Goal: Task Accomplishment & Management: Use online tool/utility

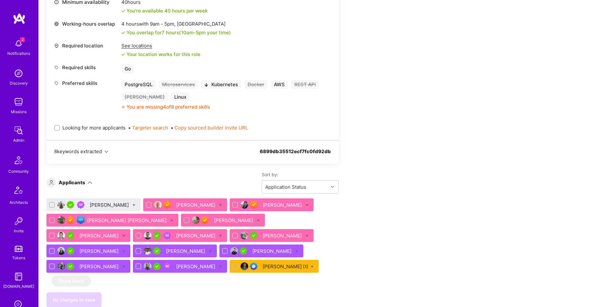
scroll to position [858, 0]
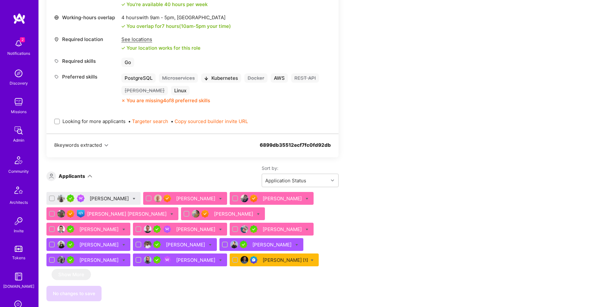
click at [96, 200] on div "Varun Desai" at bounding box center [110, 198] width 40 height 7
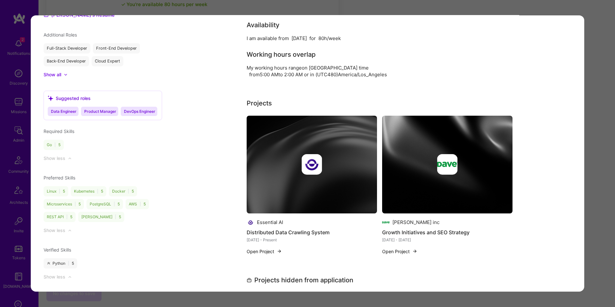
scroll to position [581, 0]
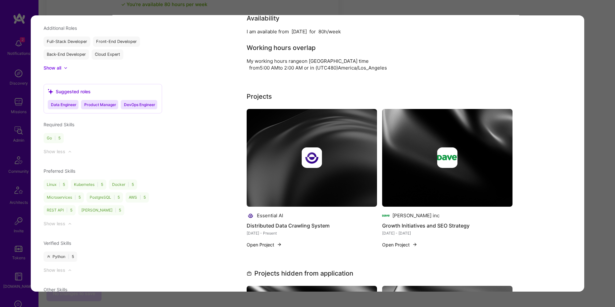
click at [603, 194] on div "Application 1 of 14 Evaluation scores Expertise level Very good Interpersonal s…" at bounding box center [307, 153] width 615 height 307
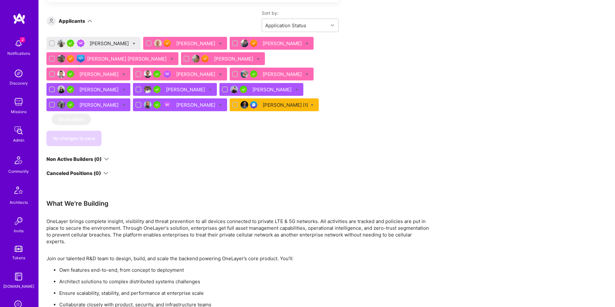
scroll to position [1013, 0]
click at [172, 140] on div "No changes to save" at bounding box center [192, 138] width 292 height 15
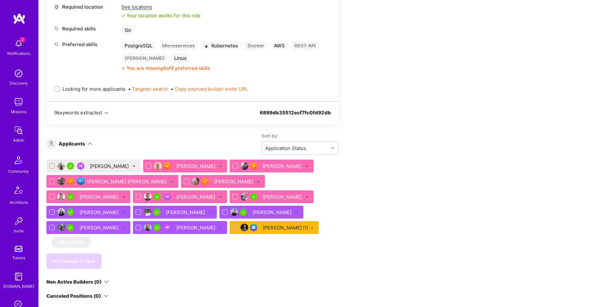
scroll to position [887, 0]
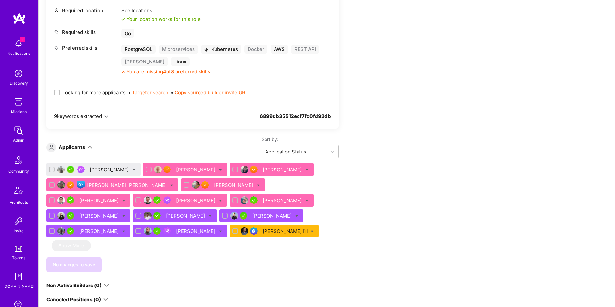
click at [108, 169] on div "[PERSON_NAME]" at bounding box center [110, 169] width 40 height 7
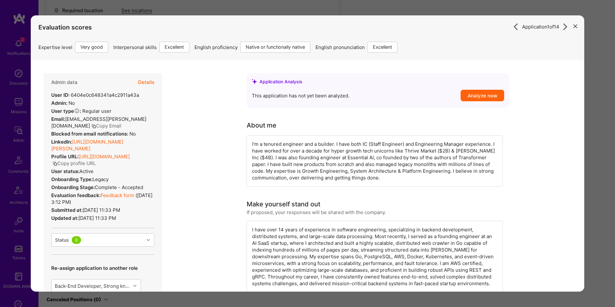
click at [368, 8] on div "Application 1 of 14 Evaluation scores Expertise level Very good Interpersonal s…" at bounding box center [307, 153] width 615 height 307
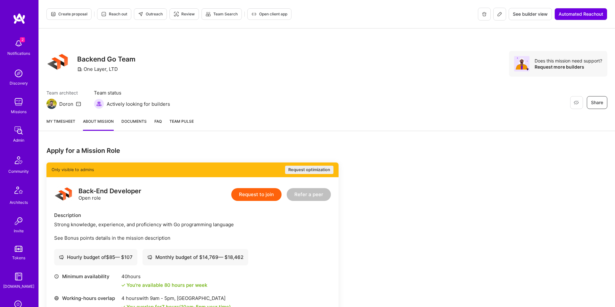
click at [85, 12] on span "Create proposal" at bounding box center [69, 14] width 37 height 6
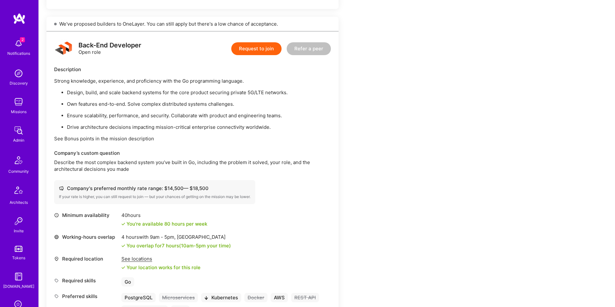
scroll to position [640, 0]
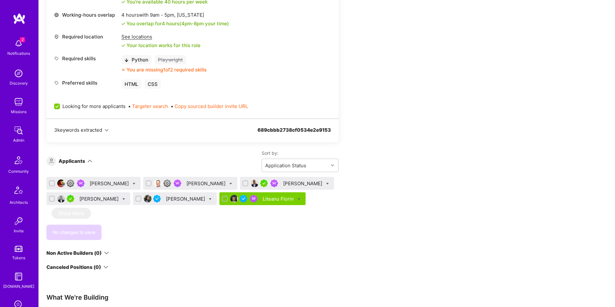
scroll to position [282, 0]
click at [91, 199] on div "Nevan Tan" at bounding box center [99, 199] width 40 height 7
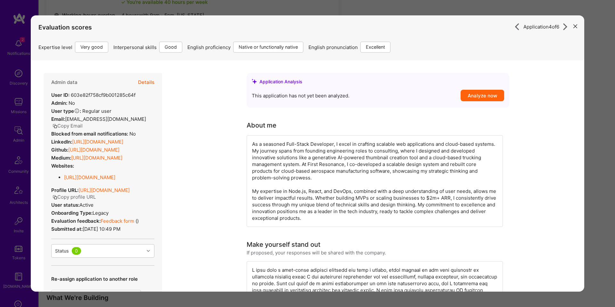
click at [243, 8] on div "Application 4 of 6 Evaluation scores Expertise level Very good Interpersonal sk…" at bounding box center [307, 153] width 615 height 307
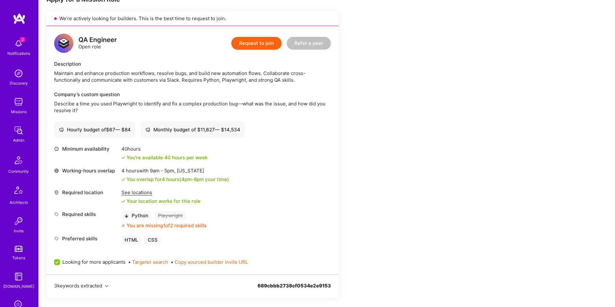
scroll to position [102, 0]
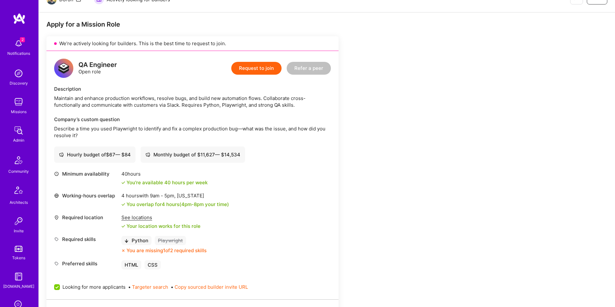
click at [98, 64] on div "QA Engineer" at bounding box center [98, 65] width 38 height 7
copy div "QA Engineer"
click at [171, 103] on div "Maintain and enhance production workflows, resolve bugs, and build new automati…" at bounding box center [192, 101] width 277 height 13
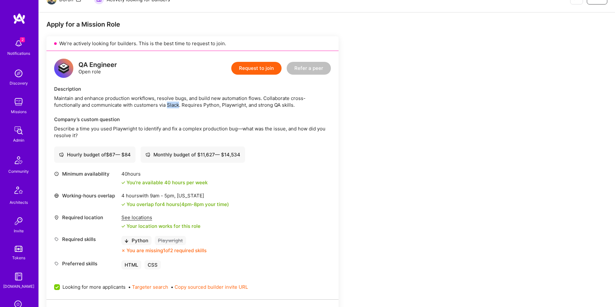
click at [171, 103] on div "Maintain and enhance production workflows, resolve bugs, and build new automati…" at bounding box center [192, 101] width 277 height 13
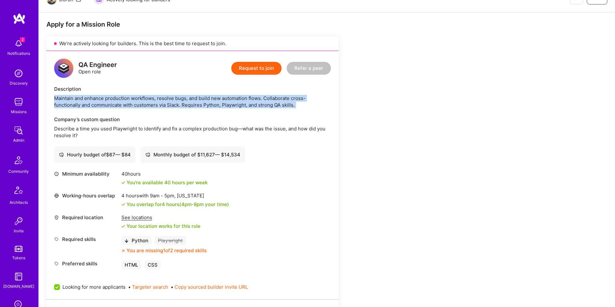
click at [171, 103] on div "Maintain and enhance production workflows, resolve bugs, and build new automati…" at bounding box center [192, 101] width 277 height 13
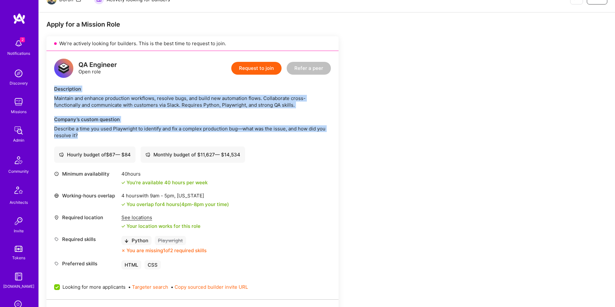
drag, startPoint x: 137, startPoint y: 134, endPoint x: 59, endPoint y: 84, distance: 92.3
click at [59, 84] on div "QA Engineer Open role Request to join Refer a peer Description Maintain and enh…" at bounding box center [192, 175] width 292 height 248
copy div "Description Maintain and enhance production workflows, resolve bugs, and build …"
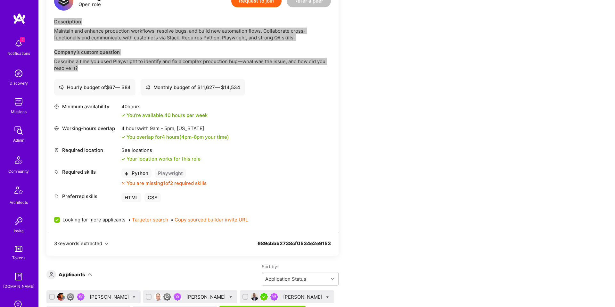
scroll to position [170, 0]
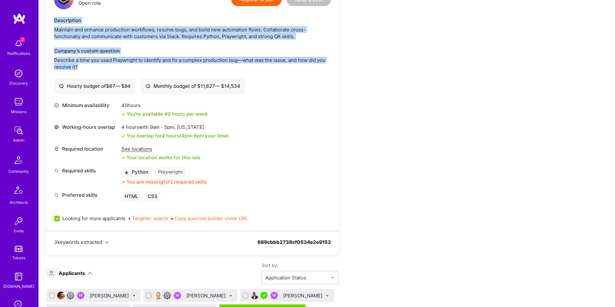
click at [74, 168] on div "Required skills" at bounding box center [86, 170] width 64 height 7
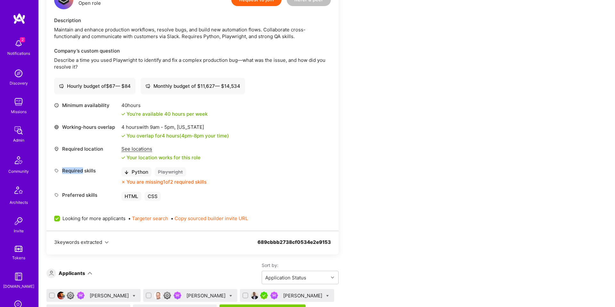
click at [74, 168] on div "Required skills" at bounding box center [86, 170] width 64 height 7
click at [184, 196] on div "Preferred skills HTML CSS" at bounding box center [192, 196] width 277 height 9
copy div "Required skills Python Playwright You are missing 1 of 2 required skills Prefer…"
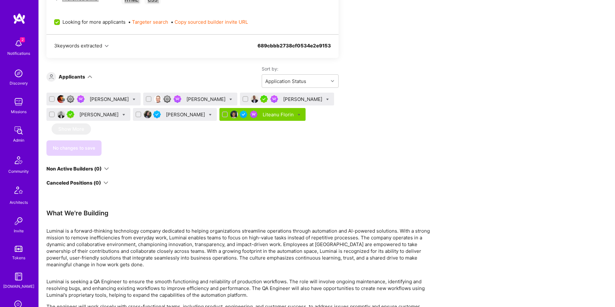
scroll to position [403, 0]
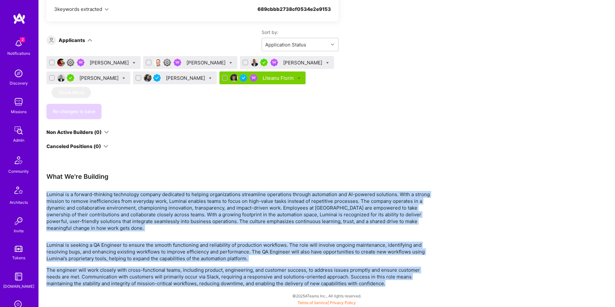
drag, startPoint x: 162, startPoint y: 189, endPoint x: 417, endPoint y: 283, distance: 271.6
click at [417, 283] on div "Apply for a Mission Role We’re actively looking for builders. This is the best …" at bounding box center [238, 3] width 385 height 568
copy div "Luminai is a forward-thinking technology company dedicated to helping organizat…"
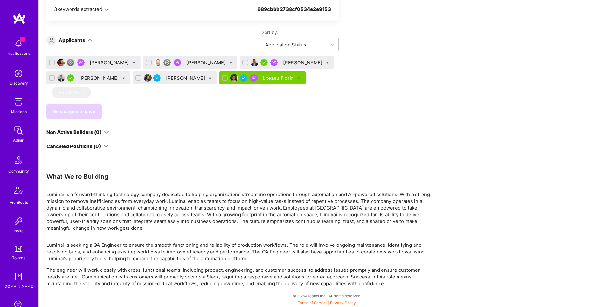
click at [92, 78] on div "Nevan Tan" at bounding box center [99, 78] width 40 height 7
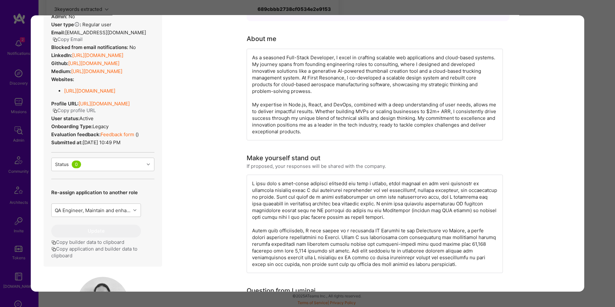
scroll to position [124, 0]
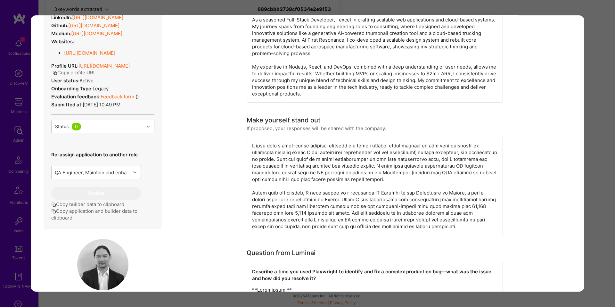
click at [111, 221] on button "Copy application and builder data to clipboard" at bounding box center [102, 214] width 103 height 13
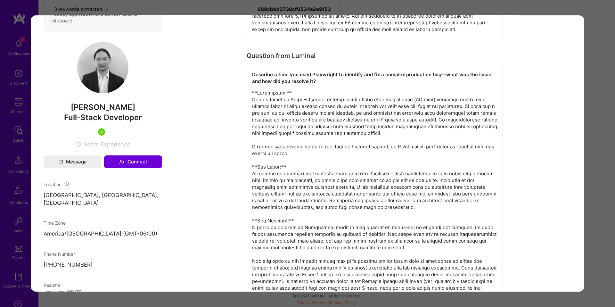
scroll to position [437, 0]
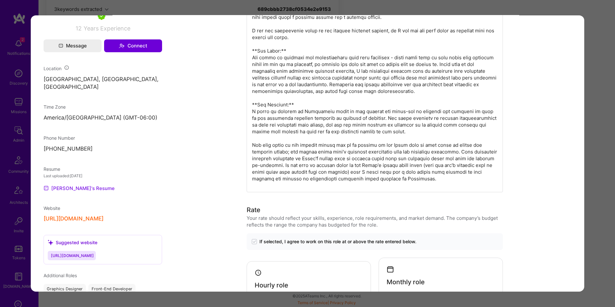
click at [74, 187] on link "Nevan's Resume" at bounding box center [79, 188] width 71 height 8
click at [309, 10] on div "Application 4 of 6 Evaluation scores Expertise level Very good Interpersonal sk…" at bounding box center [307, 153] width 615 height 307
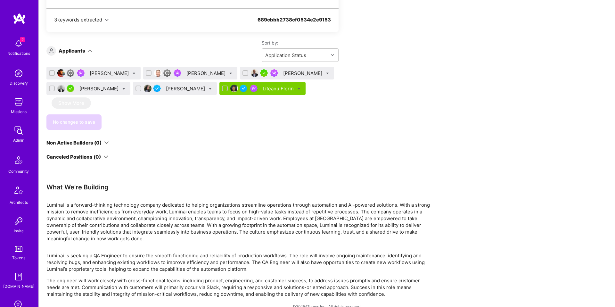
scroll to position [350, 0]
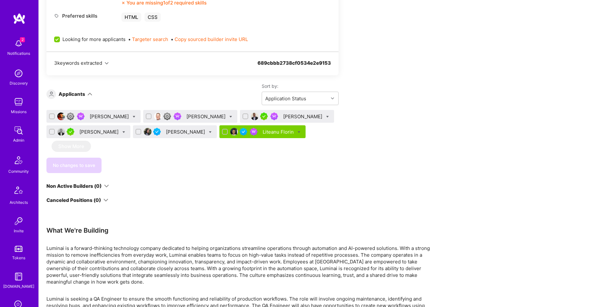
click at [169, 133] on div "Kunal Pandya" at bounding box center [186, 132] width 40 height 7
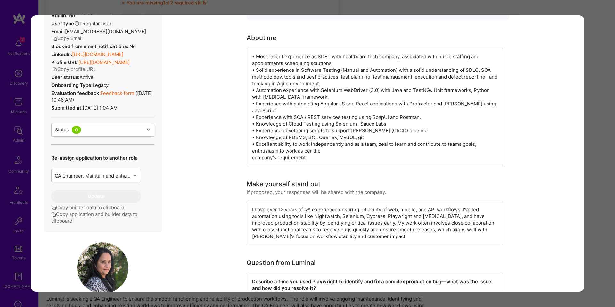
scroll to position [144, 0]
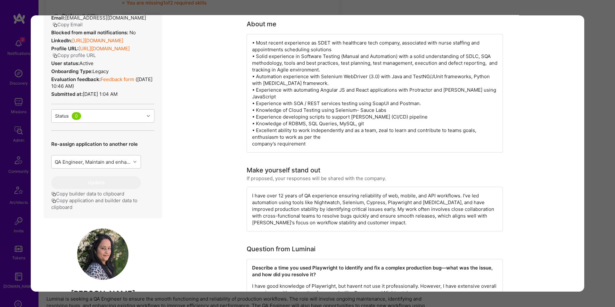
click at [107, 210] on button "Copy application and builder data to clipboard" at bounding box center [102, 203] width 103 height 13
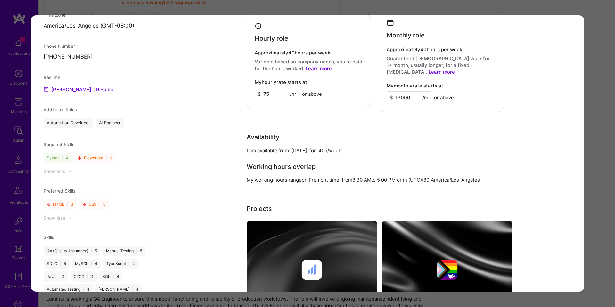
scroll to position [539, 0]
click at [74, 83] on div "Resume Kunal's Resume" at bounding box center [103, 83] width 119 height 20
click at [75, 87] on link "Kunal's Resume" at bounding box center [79, 89] width 71 height 8
click at [590, 24] on div "Application 5 of 6 Evaluation scores Expertise level Good Interpersonal skills …" at bounding box center [307, 153] width 615 height 307
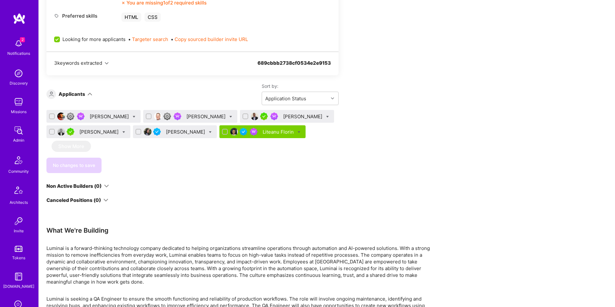
click at [263, 133] on div "Liteanu Florin" at bounding box center [279, 132] width 32 height 7
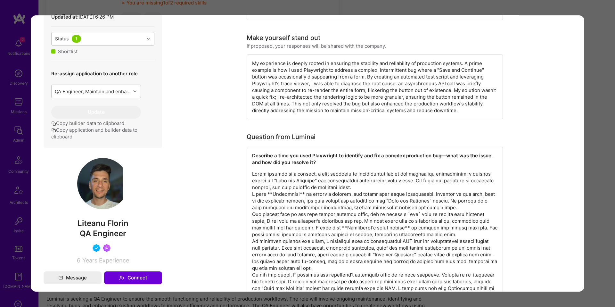
scroll to position [271, 0]
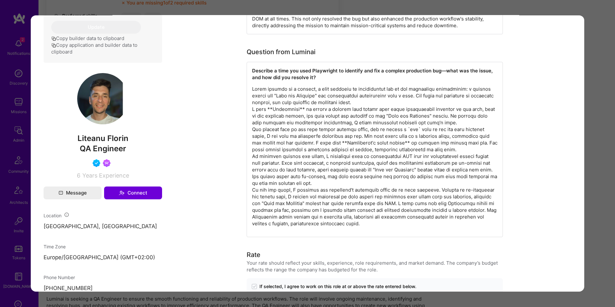
click at [106, 55] on button "Copy application and builder data to clipboard" at bounding box center [102, 48] width 103 height 13
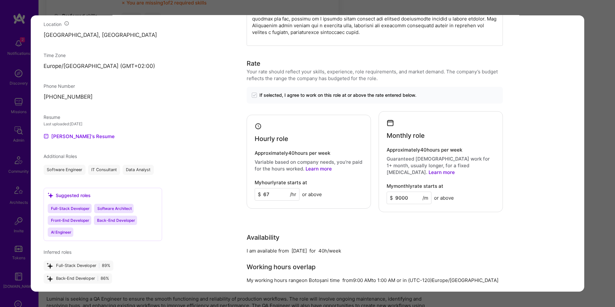
scroll to position [475, 0]
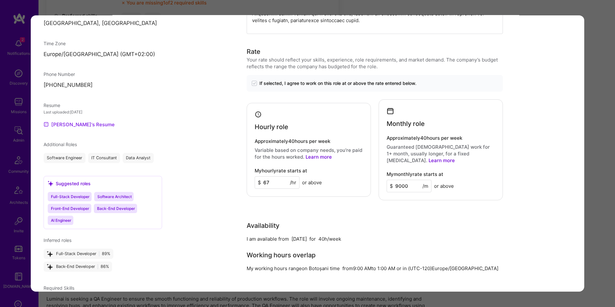
click at [72, 128] on link "Liteanu's Resume" at bounding box center [79, 124] width 71 height 8
click at [22, 60] on div "Application 6 of 6 Evaluation scores Expertise level Very good Interpersonal sk…" at bounding box center [307, 153] width 615 height 307
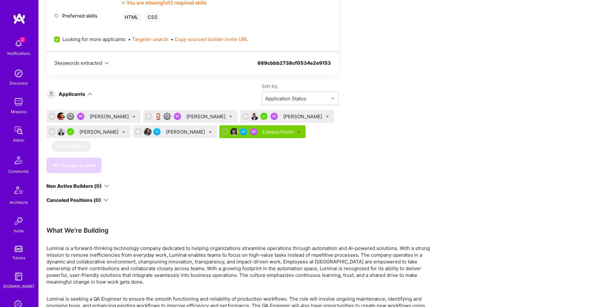
click at [101, 119] on div "Surjit Singh" at bounding box center [110, 116] width 40 height 7
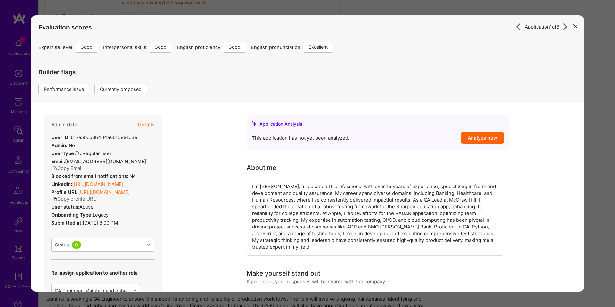
click at [151, 128] on button "Details" at bounding box center [146, 124] width 16 height 19
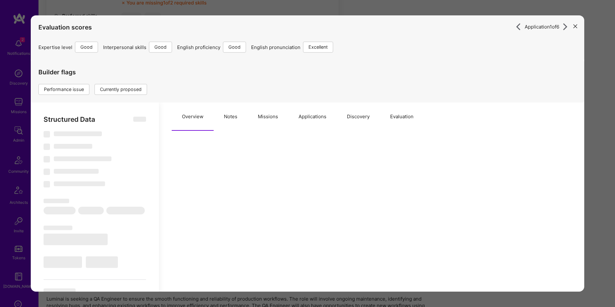
click at [260, 113] on button "Missions" at bounding box center [268, 117] width 41 height 28
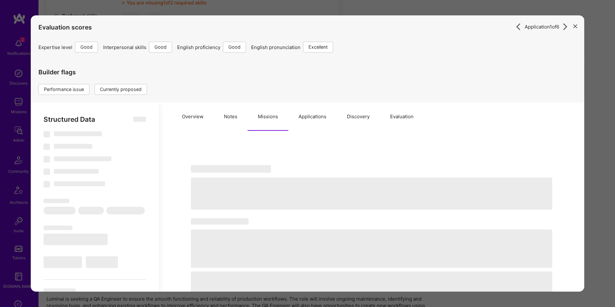
select select "Right Now"
select select "4"
select select "6"
select select "7"
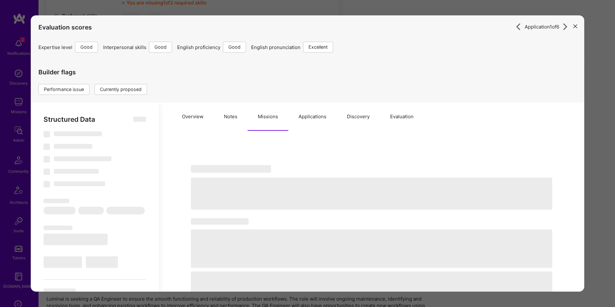
select select "US"
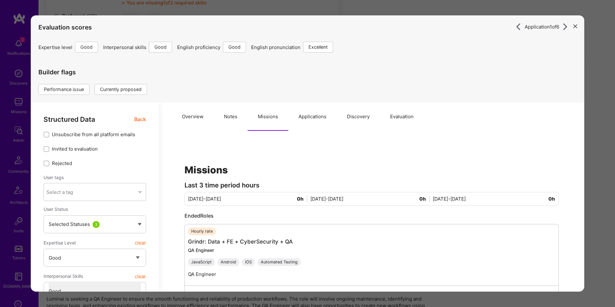
click at [245, 119] on button "Notes" at bounding box center [231, 117] width 34 height 28
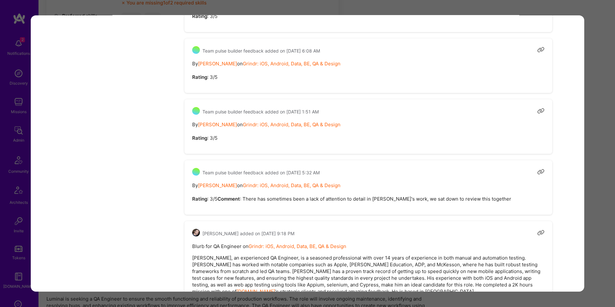
scroll to position [935, 0]
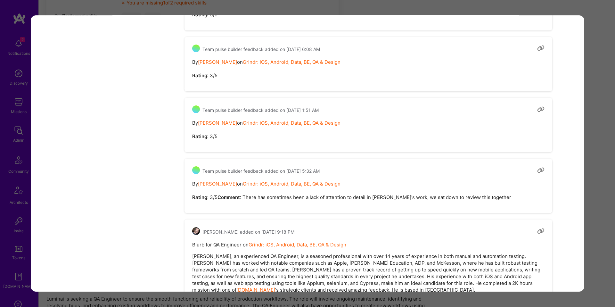
click at [606, 141] on div "Application 1 of 6 Evaluation scores Expertise level Good Interpersonal skills …" at bounding box center [307, 153] width 615 height 307
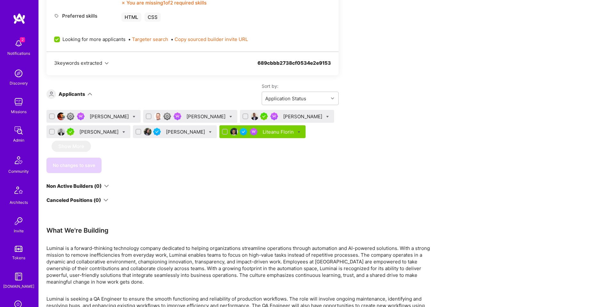
click at [190, 110] on div "Jeremy Callahan" at bounding box center [190, 116] width 94 height 13
click at [188, 116] on div "Jeremy Callahan" at bounding box center [207, 116] width 40 height 7
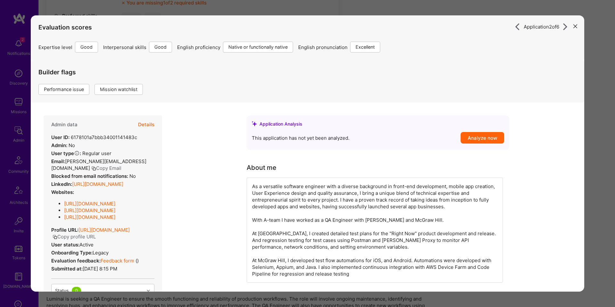
click at [145, 125] on button "Details" at bounding box center [146, 124] width 16 height 19
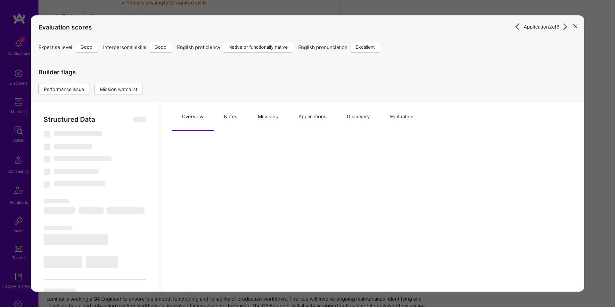
click at [233, 123] on button "Notes" at bounding box center [231, 117] width 34 height 28
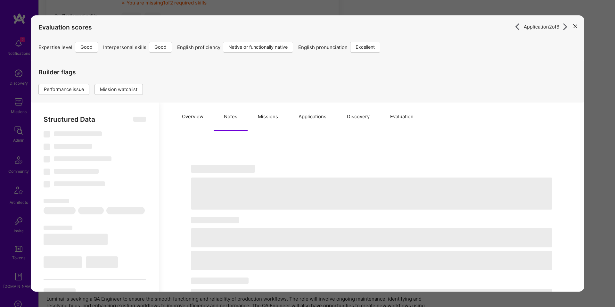
type textarea "x"
select select "Right Now"
select select "4"
select select "7"
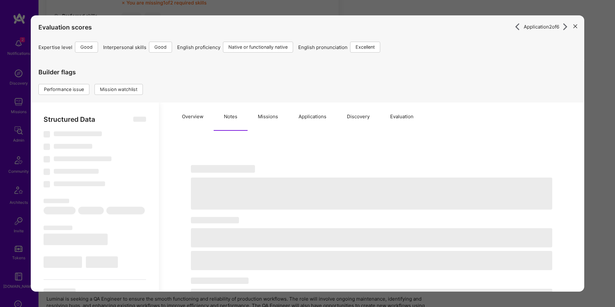
select select "7"
select select "US"
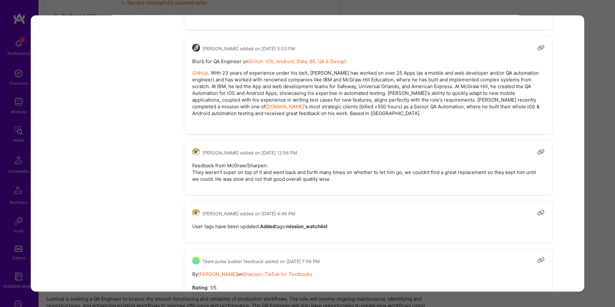
scroll to position [816, 0]
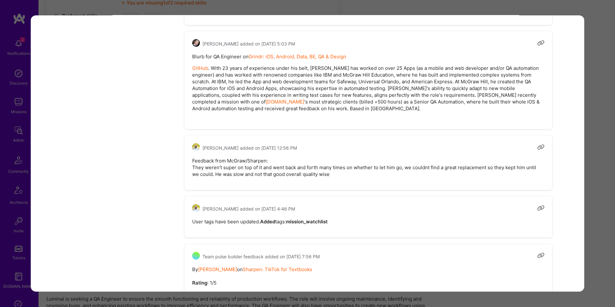
click at [596, 126] on div "Application 2 of 6 Evaluation scores Expertise level Good Interpersonal skills …" at bounding box center [307, 153] width 615 height 307
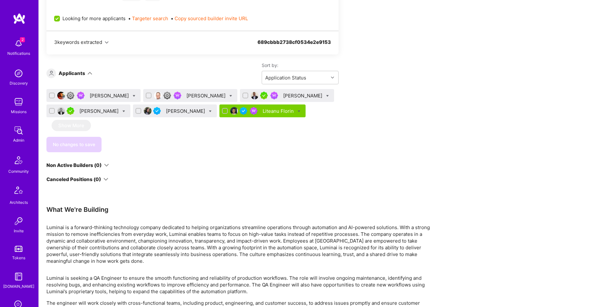
scroll to position [369, 0]
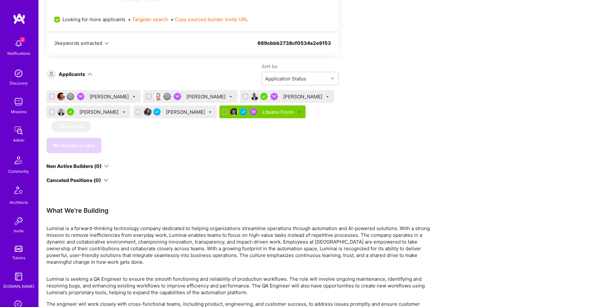
click at [209, 112] on icon at bounding box center [210, 112] width 3 height 3
checkbox input "true"
click at [230, 175] on span "Shortlist" at bounding box center [240, 175] width 20 height 7
click at [223, 175] on input "Shortlist" at bounding box center [225, 176] width 4 height 4
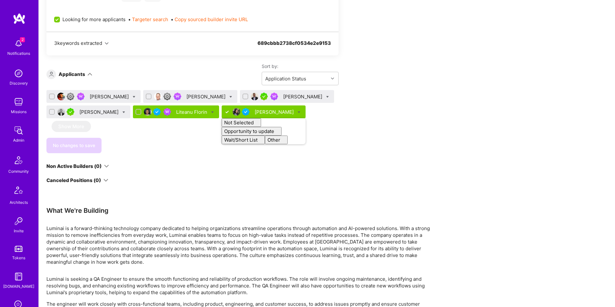
checkbox input "false"
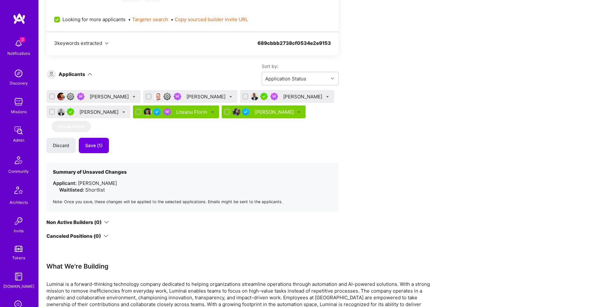
drag, startPoint x: 187, startPoint y: 142, endPoint x: 120, endPoint y: 117, distance: 71.2
click at [186, 142] on div "Discard Save (1)" at bounding box center [192, 145] width 292 height 15
click at [122, 112] on icon at bounding box center [123, 112] width 3 height 3
checkbox input "true"
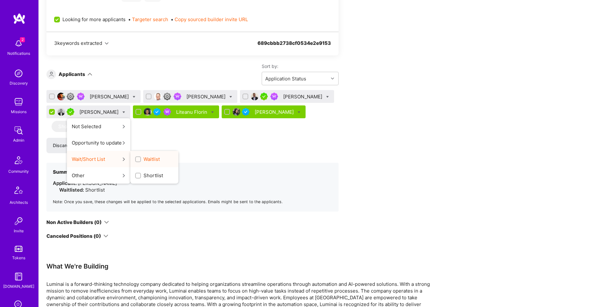
click at [135, 160] on label "Waitlist" at bounding box center [147, 159] width 25 height 7
click at [137, 160] on input "Waitlist" at bounding box center [139, 159] width 4 height 4
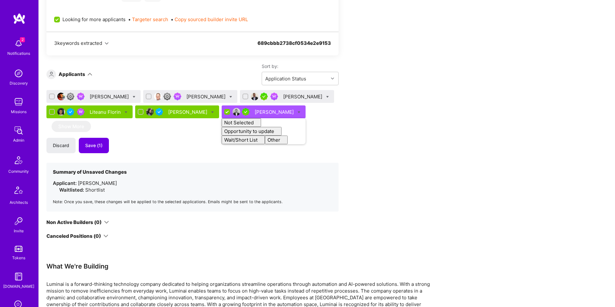
checkbox input "false"
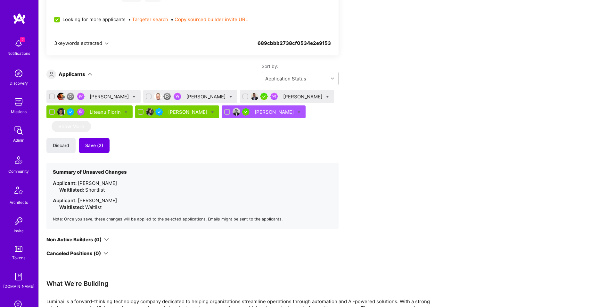
click at [375, 126] on div "Apply for a Mission Role We’re actively looking for builders. This is the best …" at bounding box center [238, 73] width 385 height 641
click at [286, 100] on div "Igor Grinberg" at bounding box center [287, 96] width 94 height 13
click at [286, 98] on div "Igor Grinberg" at bounding box center [303, 96] width 40 height 7
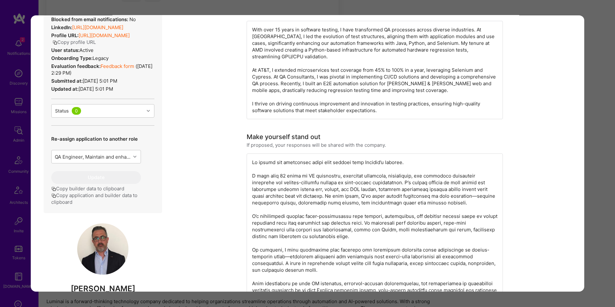
scroll to position [200, 0]
click at [120, 198] on button "Copy application and builder data to clipboard" at bounding box center [102, 197] width 103 height 13
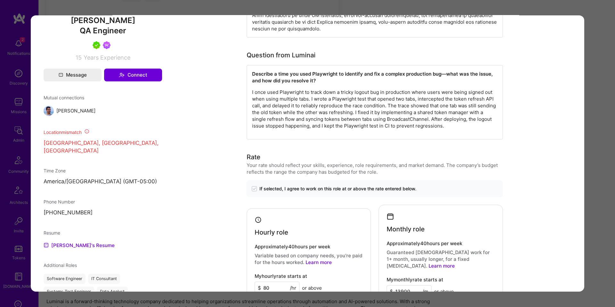
scroll to position [525, 0]
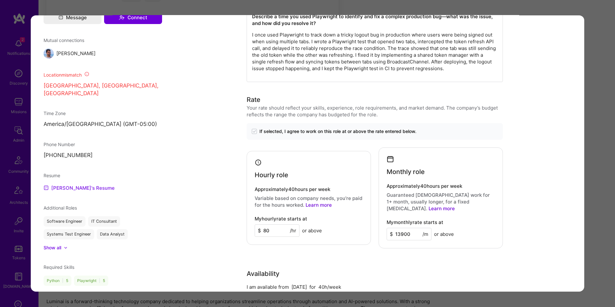
click at [72, 184] on link "Igor's Resume" at bounding box center [79, 188] width 71 height 8
click at [422, 7] on div "Application 3 of 6 Builder Missing Requirements Required Location See locations…" at bounding box center [307, 153] width 615 height 307
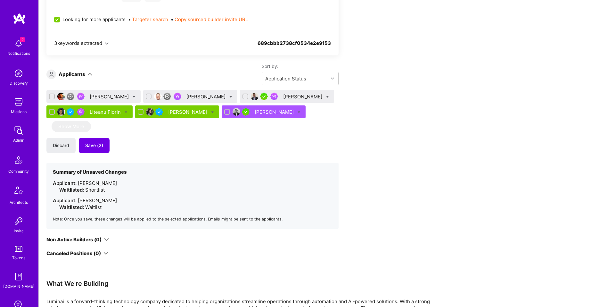
click at [193, 97] on div "Jeremy Callahan" at bounding box center [207, 96] width 40 height 7
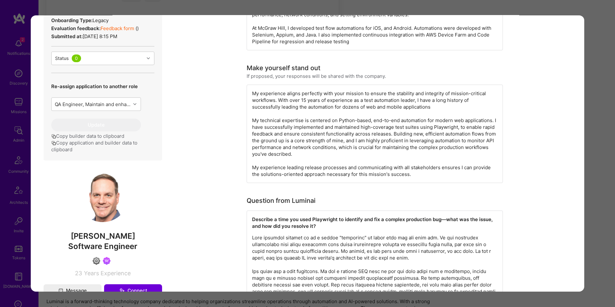
scroll to position [234, 0]
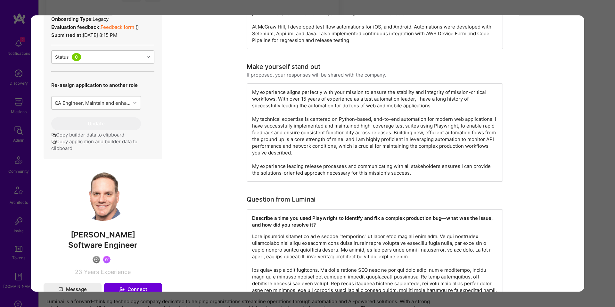
click at [95, 152] on button "Copy application and builder data to clipboard" at bounding box center [102, 144] width 103 height 13
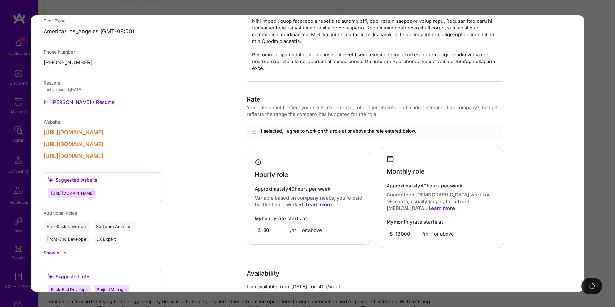
scroll to position [564, 0]
click at [78, 105] on link "Jeremy's Resume" at bounding box center [79, 101] width 71 height 8
click at [289, 12] on div "Application 2 of 6 Evaluation scores Expertise level Good Interpersonal skills …" at bounding box center [307, 153] width 615 height 307
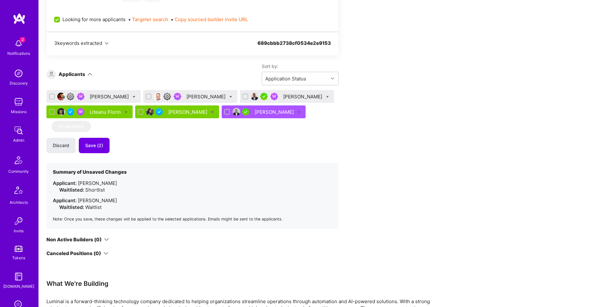
click at [95, 96] on div "Surjit Singh" at bounding box center [110, 96] width 40 height 7
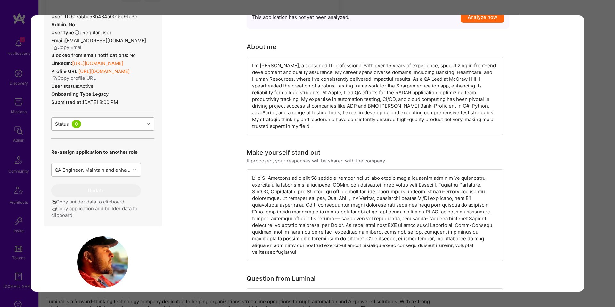
scroll to position [122, 0]
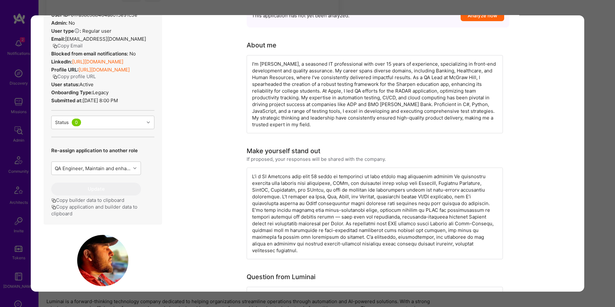
click at [117, 207] on button "Copy application and builder data to clipboard" at bounding box center [102, 209] width 103 height 13
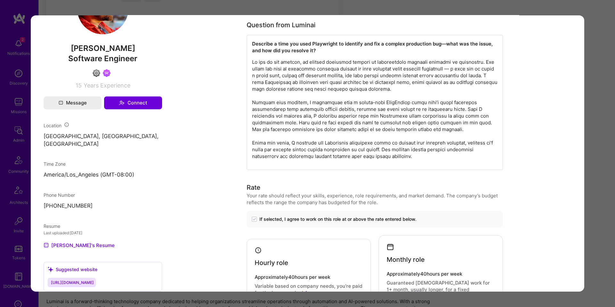
scroll to position [454, 0]
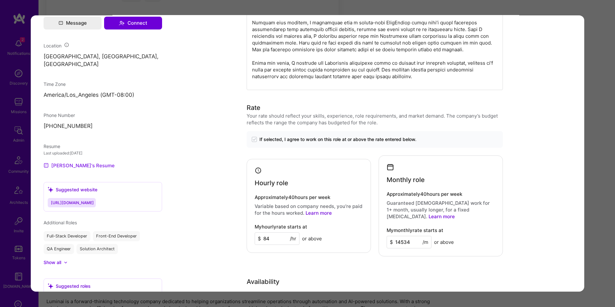
click at [78, 162] on link "Surjit's Resume" at bounding box center [79, 166] width 71 height 8
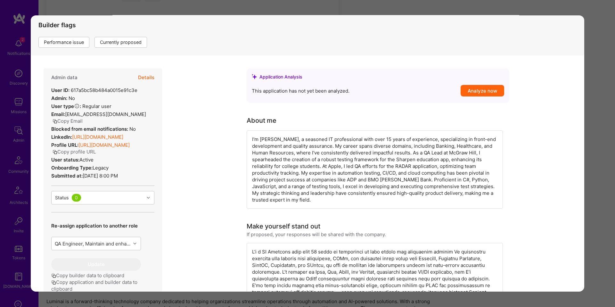
scroll to position [0, 0]
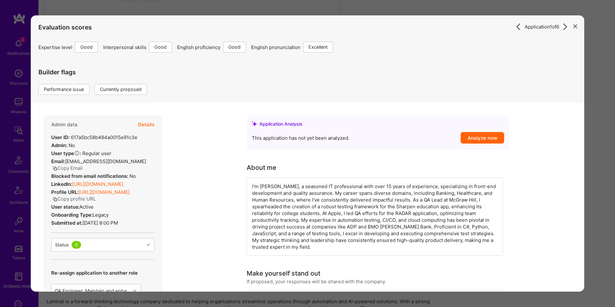
click at [152, 125] on button "Details" at bounding box center [146, 124] width 16 height 19
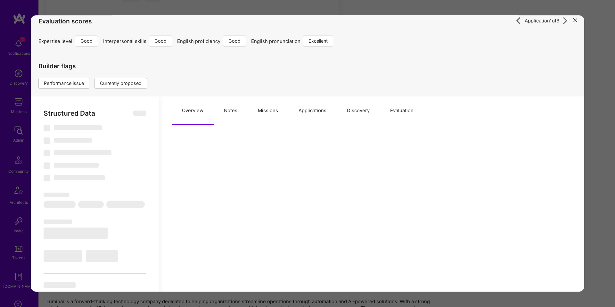
click at [225, 122] on button "Notes" at bounding box center [231, 110] width 34 height 28
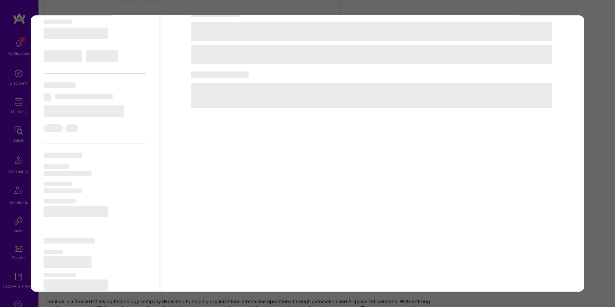
scroll to position [95, 0]
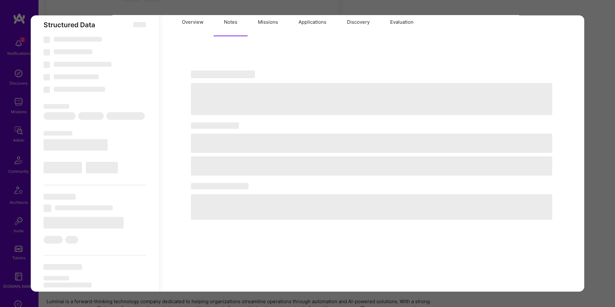
type textarea "x"
select select "Right Now"
select select "4"
select select "6"
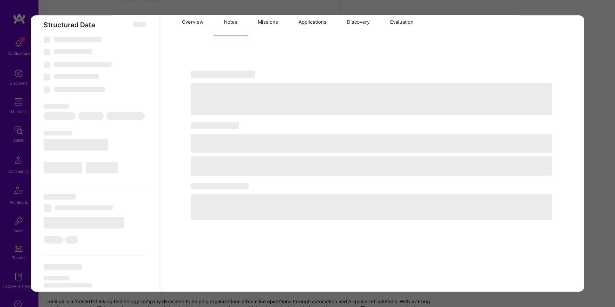
select select "7"
select select "US"
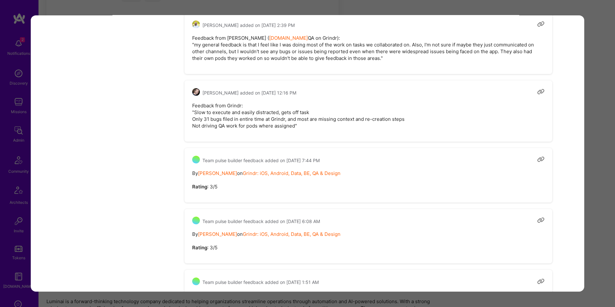
scroll to position [759, 0]
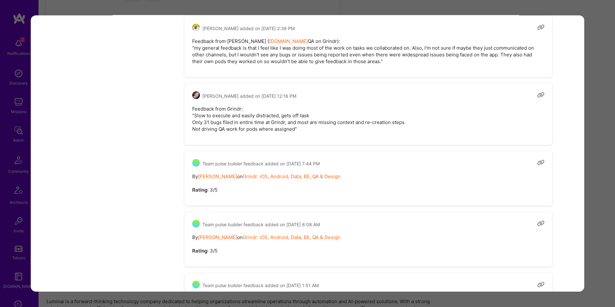
click at [282, 127] on pre "Feedback from Grindr: "Slow to execute and easily distracted, gets off task Onl…" at bounding box center [368, 118] width 352 height 27
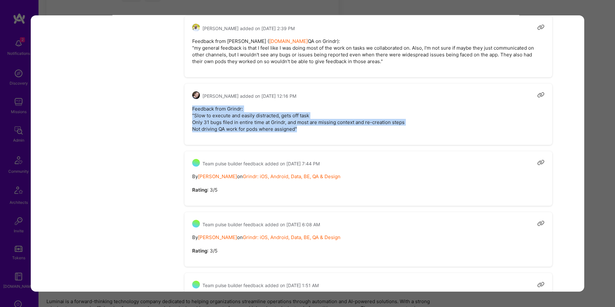
click at [204, 108] on pre "Feedback from Grindr: "Slow to execute and easily distracted, gets off task Onl…" at bounding box center [368, 118] width 352 height 27
copy pre "Feedback from Grindr: "Slow to execute and easily distracted, gets off task Onl…"
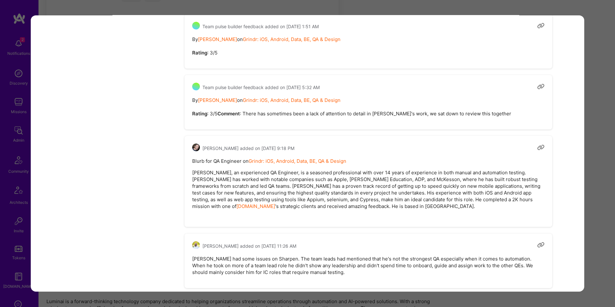
scroll to position [1019, 0]
click at [318, 116] on pre "By Nik Laufer-Edel on Grindr: iOS, Android, Data, BE, QA & Design Rating : 3/5 …" at bounding box center [368, 106] width 352 height 20
drag, startPoint x: 216, startPoint y: 120, endPoint x: 464, endPoint y: 120, distance: 248.3
click at [447, 116] on pre "By Nik Laufer-Edel on Grindr: iOS, Android, Data, BE, QA & Design Rating : 3/5 …" at bounding box center [368, 106] width 352 height 20
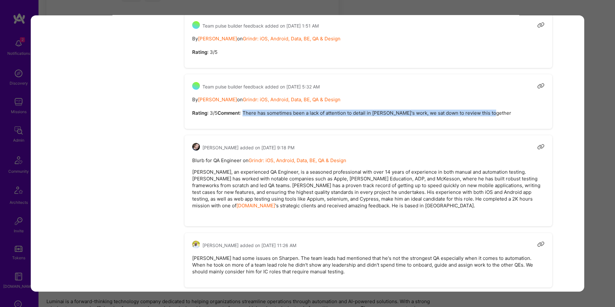
drag, startPoint x: 481, startPoint y: 120, endPoint x: 218, endPoint y: 118, distance: 263.4
click at [218, 116] on pre "By Nik Laufer-Edel on Grindr: iOS, Android, Data, BE, QA & Design Rating : 3/5 …" at bounding box center [368, 106] width 352 height 20
copy pre "There has sometimes been a lack of attention to detail in Surjit's work, we sat…"
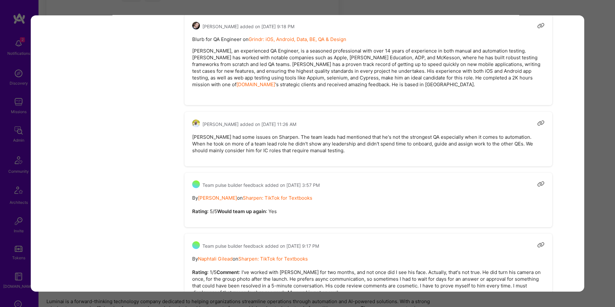
scroll to position [1141, 0]
click at [332, 153] on pre "Surjit had some issues on Sharpen. The team leads had mentioned that he's not t…" at bounding box center [368, 143] width 352 height 20
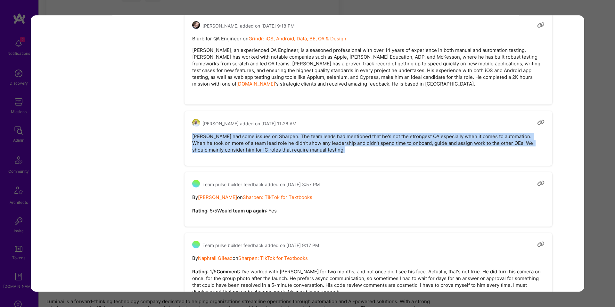
click at [332, 153] on pre "Surjit had some issues on Sharpen. The team leads had mentioned that he's not t…" at bounding box center [368, 143] width 352 height 20
copy pre "Surjit had some issues on Sharpen. The team leads had mentioned that he's not t…"
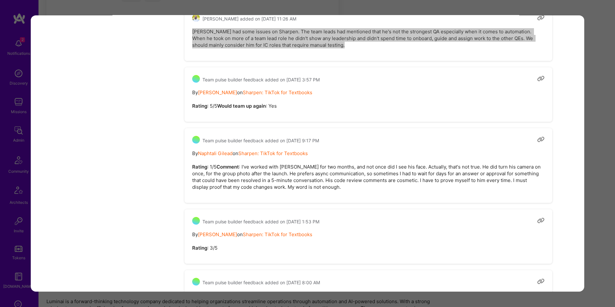
scroll to position [1264, 0]
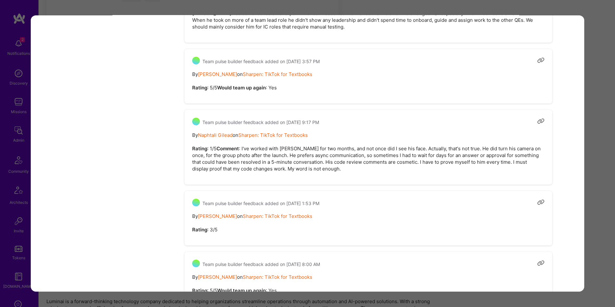
click at [219, 170] on pre "By Naphtali Gilead on Sharpen: TikTok for Textbooks Rating : 1/5 Comment : I've…" at bounding box center [368, 152] width 352 height 40
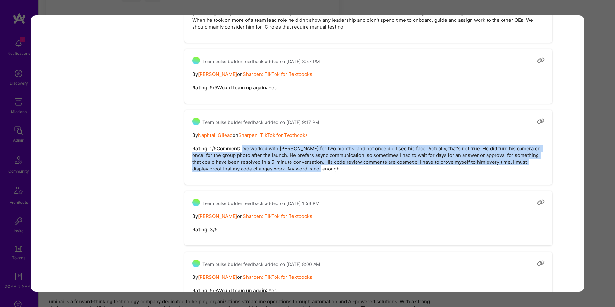
click at [282, 172] on pre "By Naphtali Gilead on Sharpen: TikTok for Textbooks Rating : 1/5 Comment : I've…" at bounding box center [368, 152] width 352 height 40
copy pre "I've worked with Surjit for two months, and not once did I see his face. Actual…"
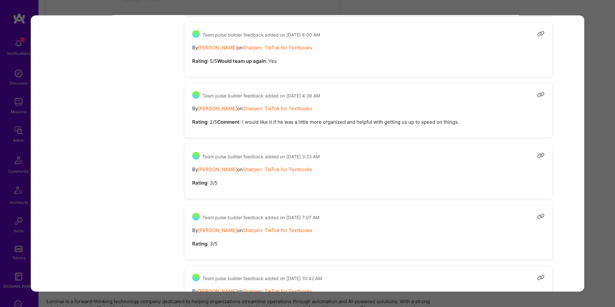
scroll to position [1556, 0]
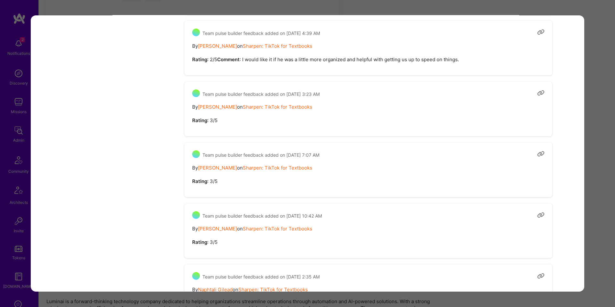
click at [593, 160] on div "Application 1 of 6 Evaluation scores Expertise level Good Interpersonal skills …" at bounding box center [307, 153] width 615 height 307
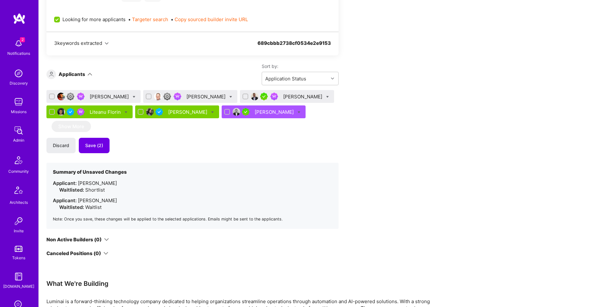
click at [194, 98] on div "Jeremy Callahan" at bounding box center [207, 96] width 40 height 7
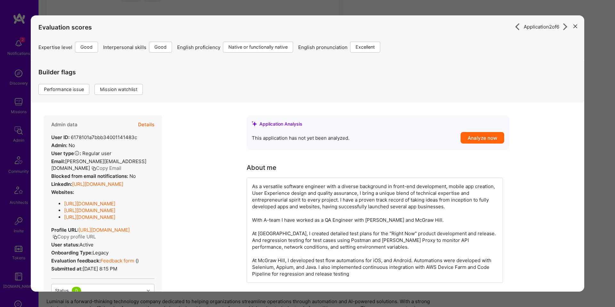
click at [153, 128] on button "Details" at bounding box center [146, 124] width 16 height 19
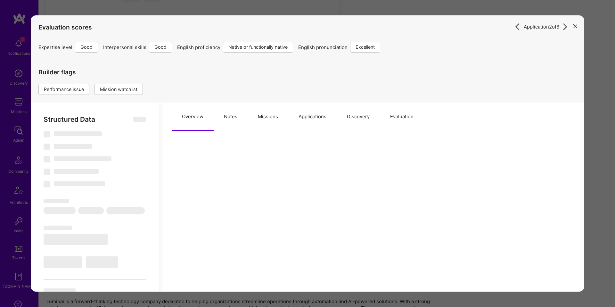
click at [216, 110] on button "Notes" at bounding box center [231, 117] width 34 height 28
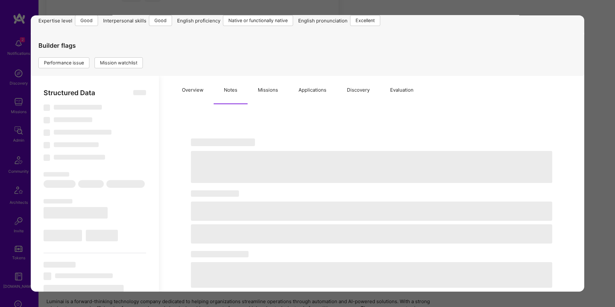
scroll to position [48, 0]
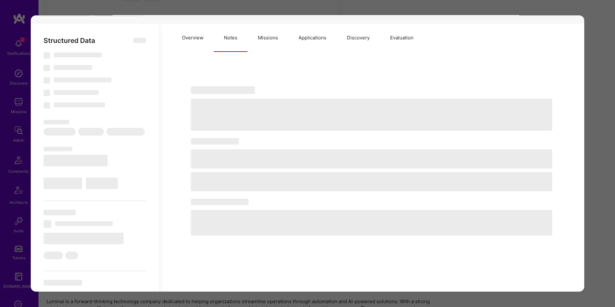
type textarea "x"
select select "Right Now"
select select "4"
select select "7"
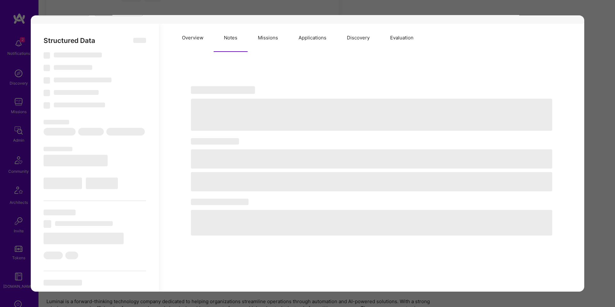
select select "7"
select select "US"
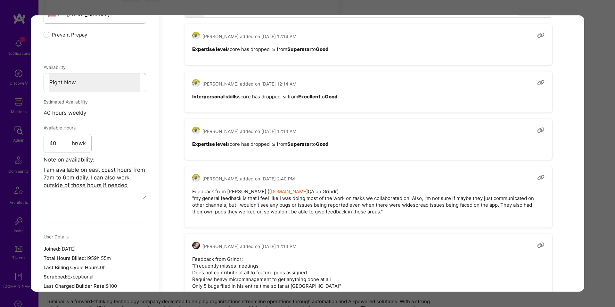
scroll to position [389, 0]
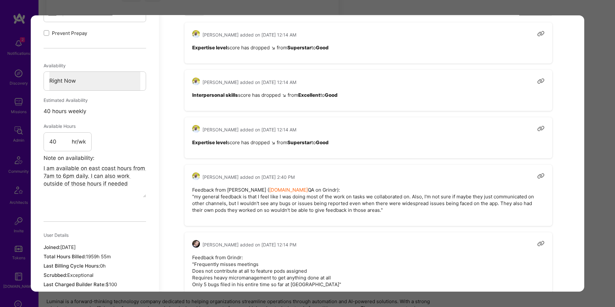
click at [283, 188] on pre "Feedback from Gabriel ( A.Team QA on Grindr): "my general feedback is that I fe…" at bounding box center [368, 200] width 352 height 27
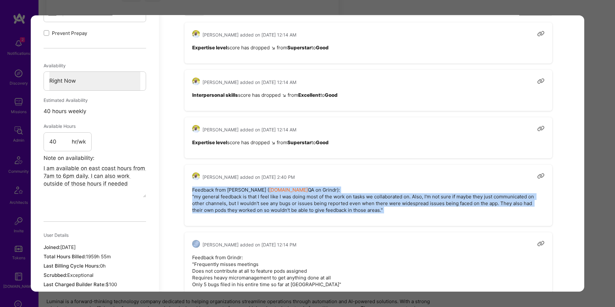
click at [354, 207] on pre "Feedback from Gabriel ( A.Team QA on Grindr): "my general feedback is that I fe…" at bounding box center [368, 200] width 352 height 27
copy pre "Feedback from Gabriel ( A.Team QA on Grindr): "my general feedback is that I fe…"
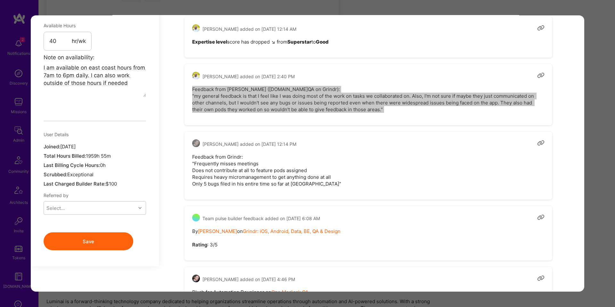
scroll to position [504, 0]
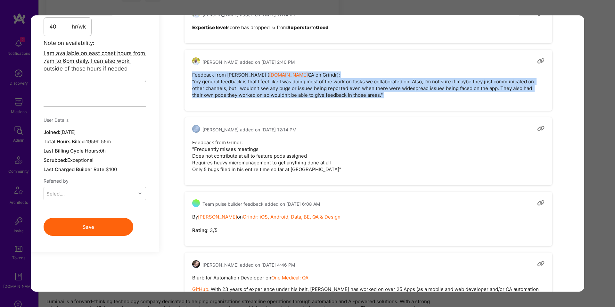
click at [224, 140] on pre "Feedback from Grindr: "Frequently misses meetings Does not contribute at all to…" at bounding box center [368, 156] width 352 height 34
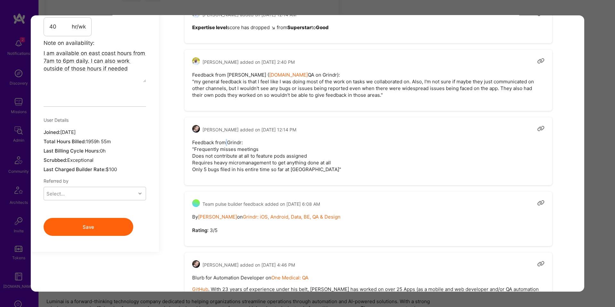
click at [224, 140] on pre "Feedback from Grindr: "Frequently misses meetings Does not contribute at all to…" at bounding box center [368, 156] width 352 height 34
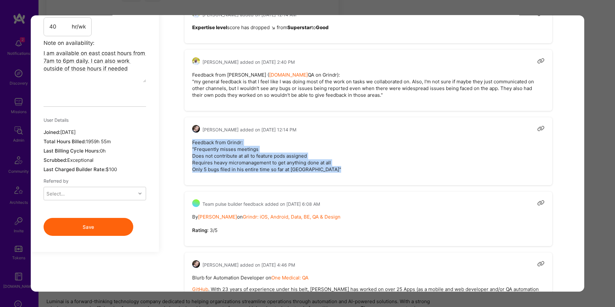
click at [281, 169] on pre "Feedback from Grindr: "Frequently misses meetings Does not contribute at all to…" at bounding box center [368, 156] width 352 height 34
copy pre "Feedback from Grindr: "Frequently misses meetings Does not contribute at all to…"
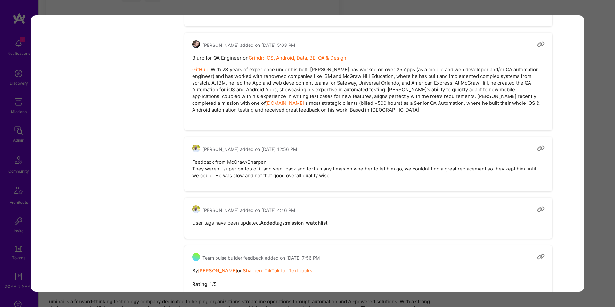
scroll to position [816, 0]
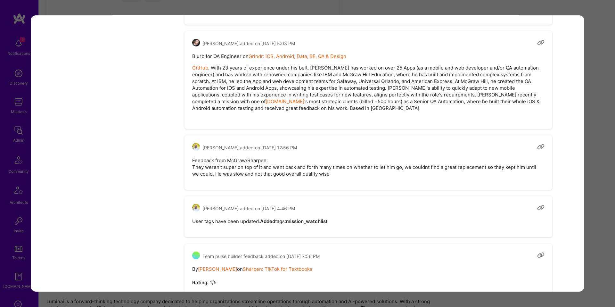
click at [244, 157] on pre "Feedback from McGraw/Sharpen: They weren't super on top of it and went back and…" at bounding box center [368, 167] width 352 height 20
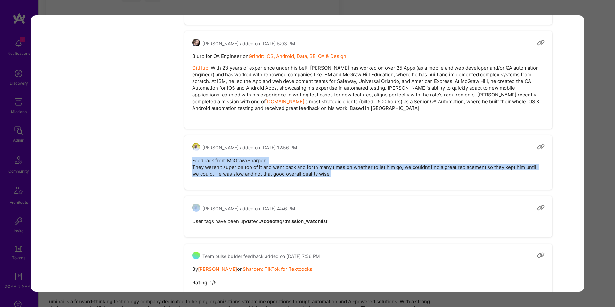
click at [282, 162] on pre "Feedback from McGraw/Sharpen: They weren't super on top of it and went back and…" at bounding box center [368, 167] width 352 height 20
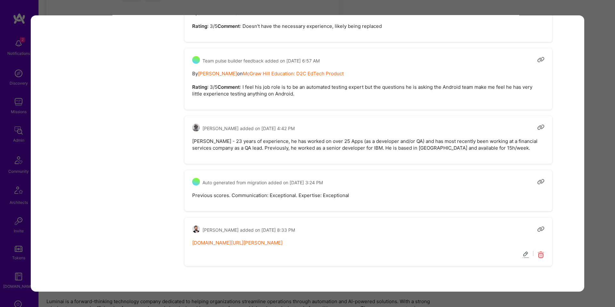
scroll to position [1402, 0]
click at [594, 147] on div "Application 2 of 6 Evaluation scores Expertise level Good Interpersonal skills …" at bounding box center [307, 153] width 615 height 307
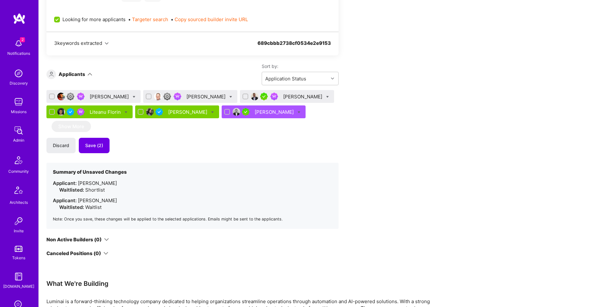
click at [403, 165] on div "Apply for a Mission Role We’re actively looking for builders. This is the best …" at bounding box center [238, 73] width 385 height 641
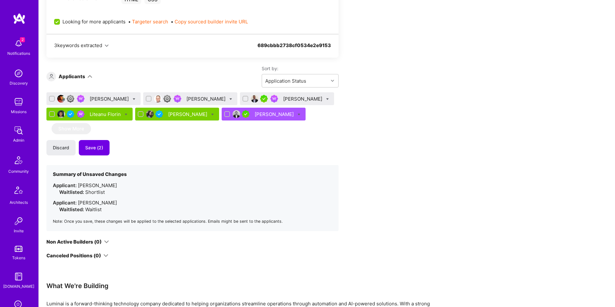
scroll to position [336, 0]
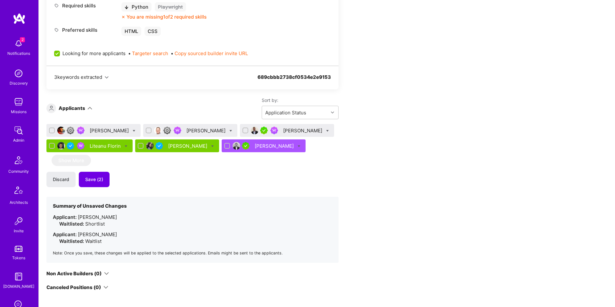
click at [133, 130] on icon at bounding box center [134, 130] width 3 height 3
checkbox input "true"
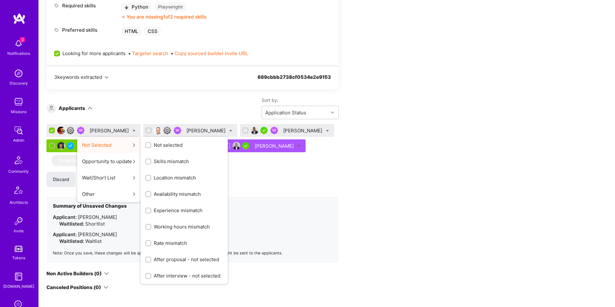
click at [154, 146] on span "Not selected" at bounding box center [168, 145] width 29 height 7
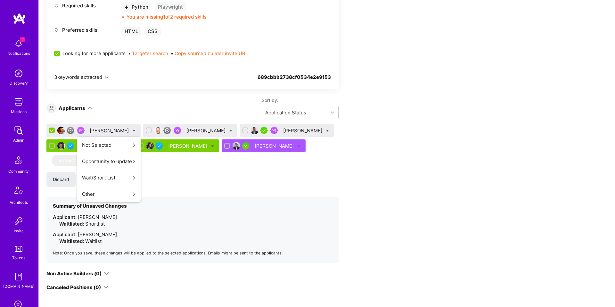
click at [0, 0] on input "Not selected" at bounding box center [0, 0] width 0 height 0
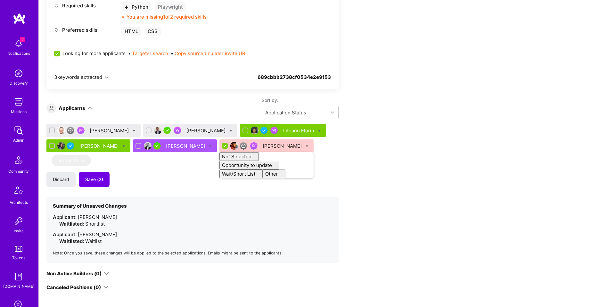
checkbox input "false"
click at [133, 130] on icon at bounding box center [134, 130] width 3 height 3
checkbox input "true"
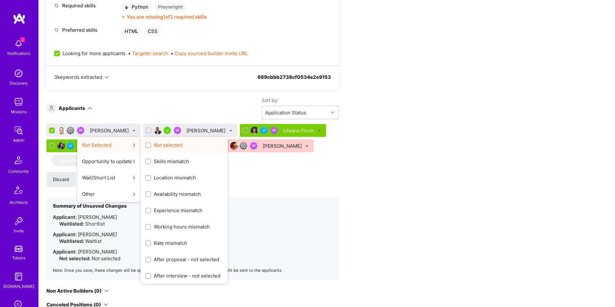
click at [148, 145] on input "Not selected" at bounding box center [149, 145] width 4 height 4
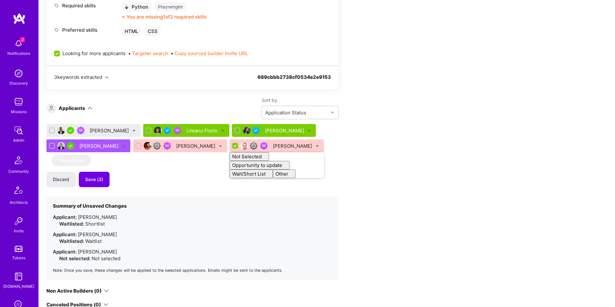
checkbox input "false"
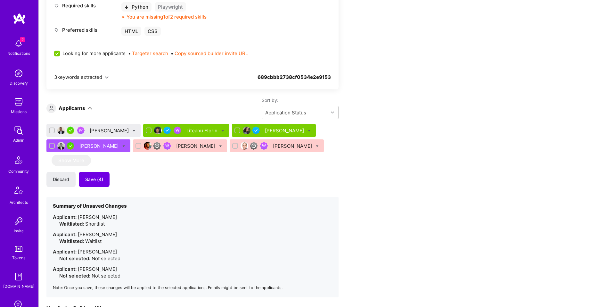
click at [167, 168] on div "Igor Grinberg Liteanu Florin Kunal Pandya Nevan Tan Surjit Singh Jeremy Callaha…" at bounding box center [192, 210] width 292 height 173
click at [101, 182] on span "Save (4)" at bounding box center [94, 179] width 18 height 6
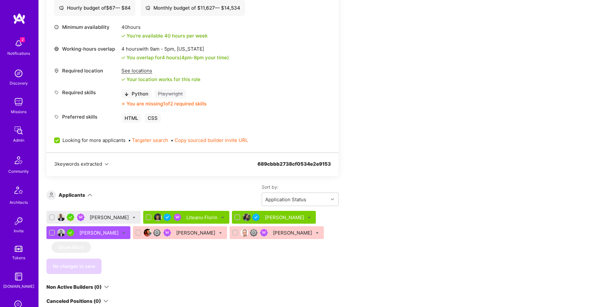
scroll to position [238, 0]
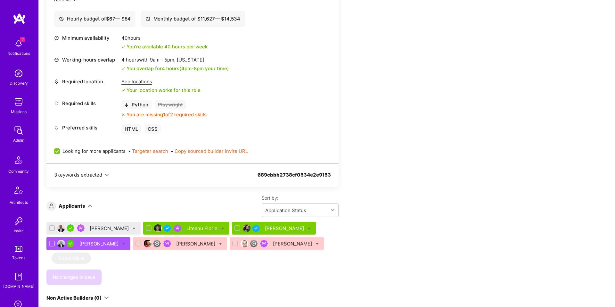
click at [510, 125] on div "Apply for a Mission Role We’re actively looking for builders. This is the best …" at bounding box center [327, 175] width 576 height 596
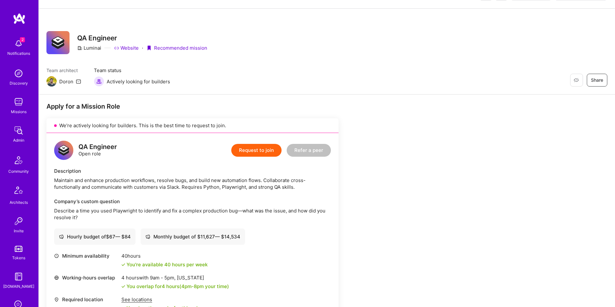
scroll to position [0, 0]
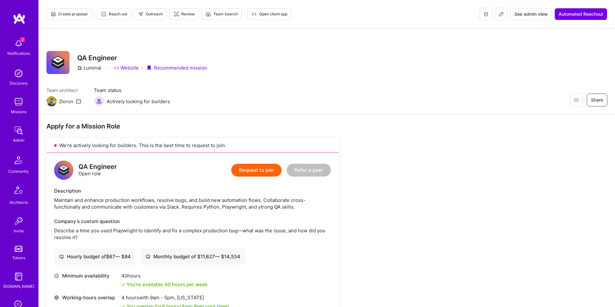
click at [70, 11] on span "Create proposal" at bounding box center [69, 14] width 37 height 6
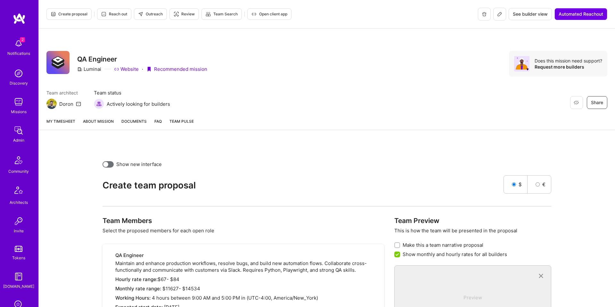
scroll to position [129, 0]
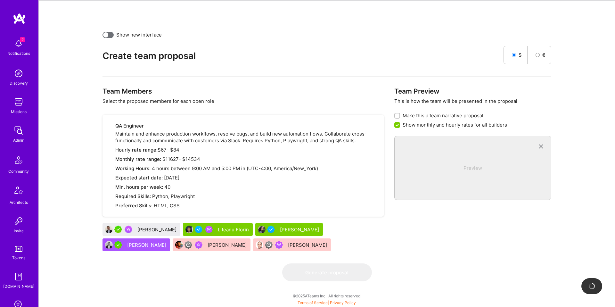
checkbox input "false"
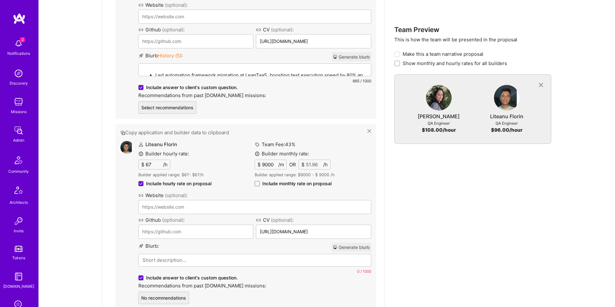
scroll to position [500, 0]
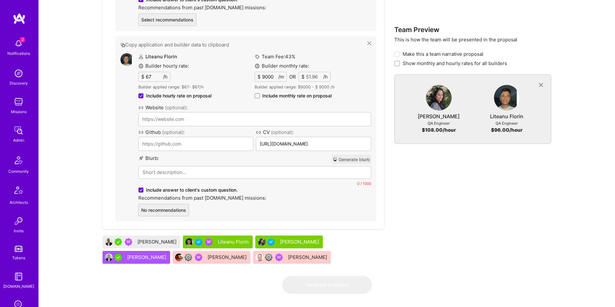
click at [158, 243] on div "Igor Grinberg" at bounding box center [157, 241] width 40 height 7
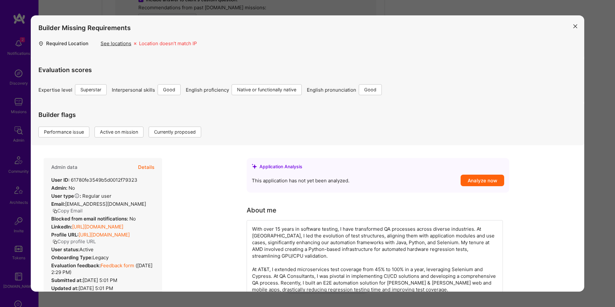
click at [136, 167] on div "Admin data Details" at bounding box center [102, 167] width 103 height 19
click at [143, 166] on button "Details" at bounding box center [146, 167] width 16 height 19
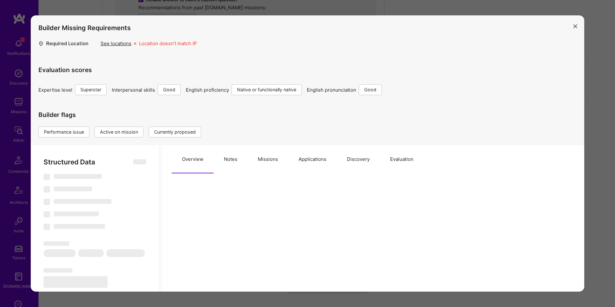
click at [229, 162] on button "Notes" at bounding box center [231, 159] width 34 height 28
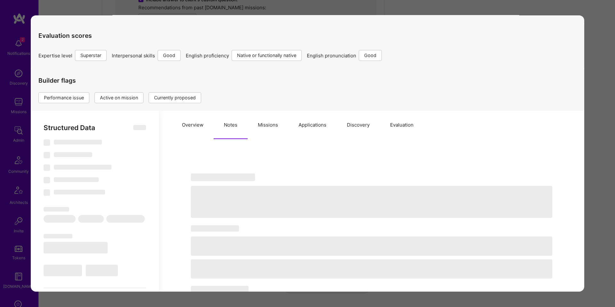
type textarea "x"
select select "Right Now"
select select "7"
select select "4"
select select "7"
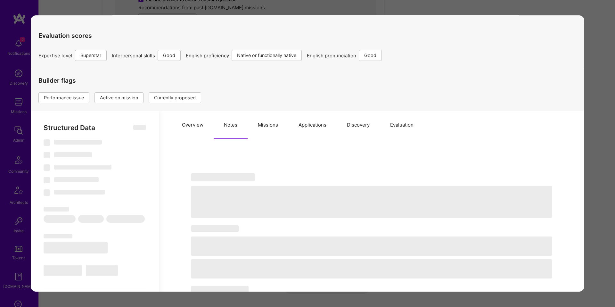
select select "6"
select select "CA"
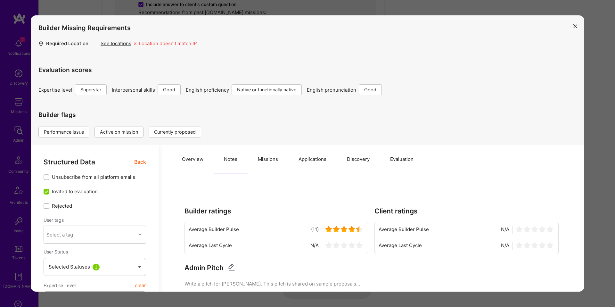
click at [292, 158] on button "Applications" at bounding box center [312, 159] width 48 height 28
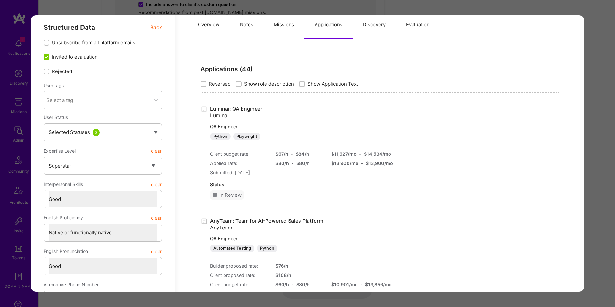
scroll to position [246, 0]
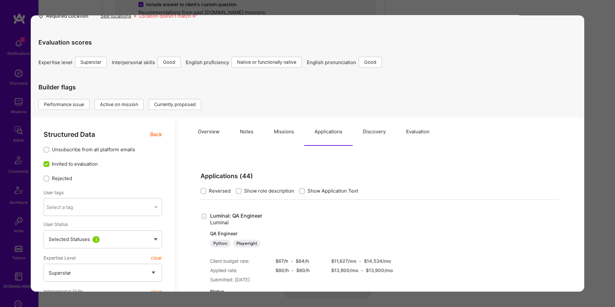
click at [300, 128] on button "Missions" at bounding box center [284, 132] width 41 height 28
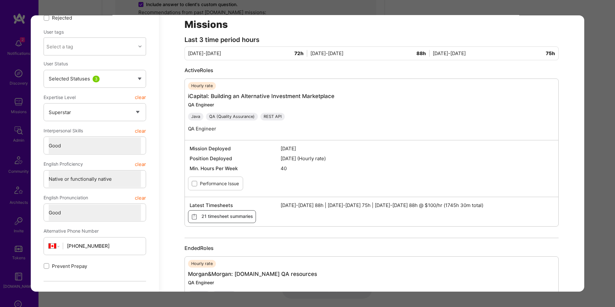
scroll to position [195, 0]
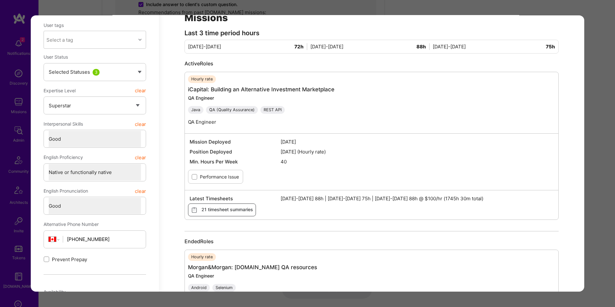
click at [600, 83] on div "Builder Missing Requirements Required Location See locations Location doesn’t m…" at bounding box center [307, 153] width 615 height 307
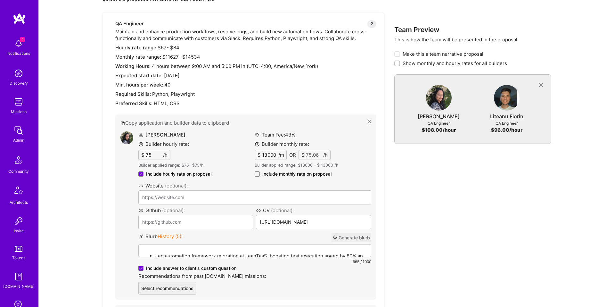
scroll to position [313, 0]
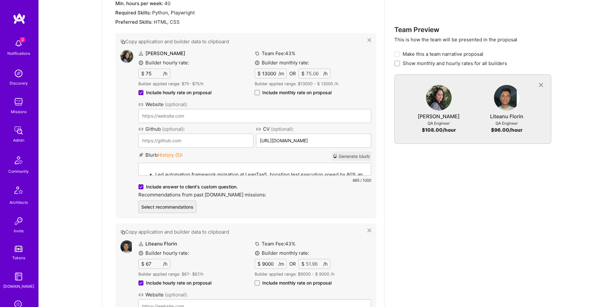
click at [215, 171] on p "Led automation framework migration at LeanTaaS, boosting test execution speed b…" at bounding box center [261, 174] width 212 height 7
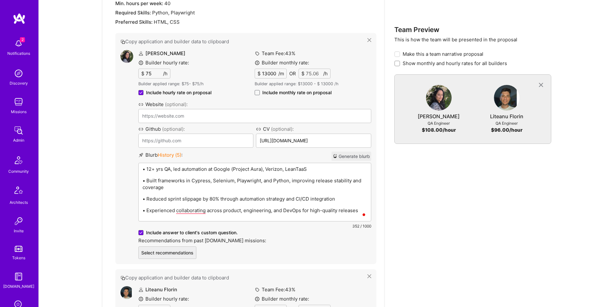
click at [184, 199] on p "• Reduced sprint slippage by 80% through automation strategy and CI/CD integrat…" at bounding box center [255, 198] width 225 height 7
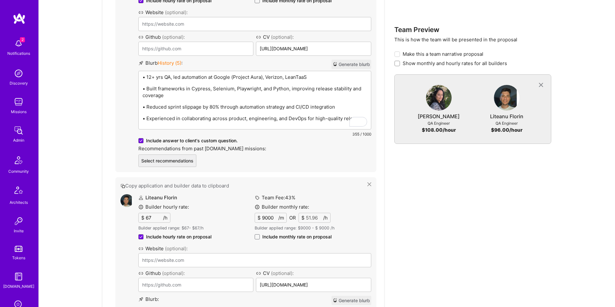
scroll to position [508, 0]
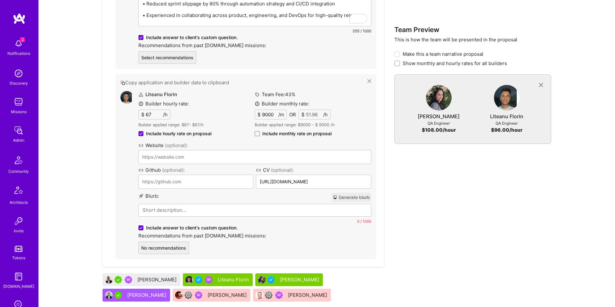
click at [195, 212] on div "Liteanu Florin Builder hourly rate: $ 67 /h Builder applied range: $ 67 - $ 67 …" at bounding box center [254, 172] width 233 height 163
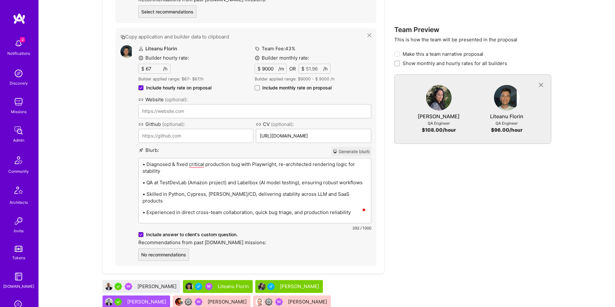
click at [240, 164] on p "• Diagnosed & fixed critical production bug with Playwright, re-architected ren…" at bounding box center [255, 167] width 225 height 13
click at [275, 170] on p "• Diagnosed & fixed critical production bugs with Playwright, re-architected re…" at bounding box center [255, 167] width 225 height 13
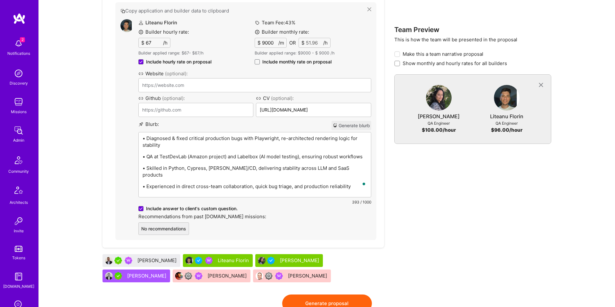
scroll to position [513, 0]
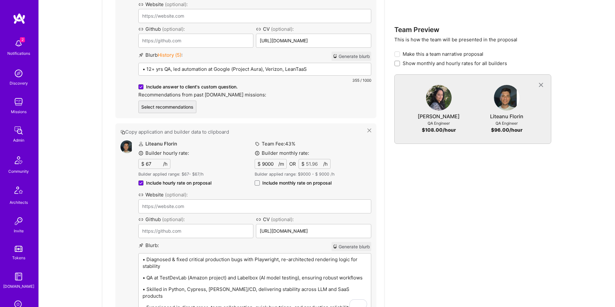
click at [196, 67] on div "• 12+ yrs QA, led automation at Google (Project Aura), Verizon, LeanTaaS • Buil…" at bounding box center [255, 88] width 232 height 51
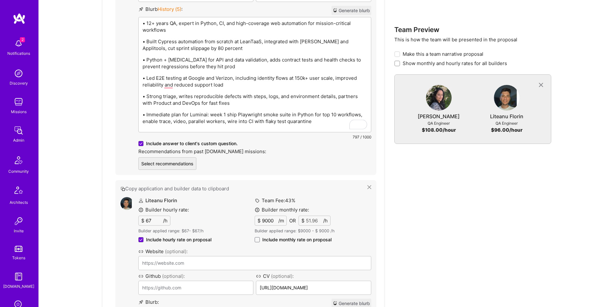
click at [269, 115] on p "• Immediate plan for Luminai: week 1 ship Playwright smoke suite in Python for …" at bounding box center [255, 117] width 225 height 13
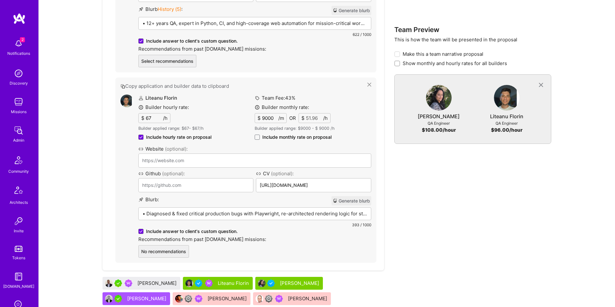
scroll to position [513, 0]
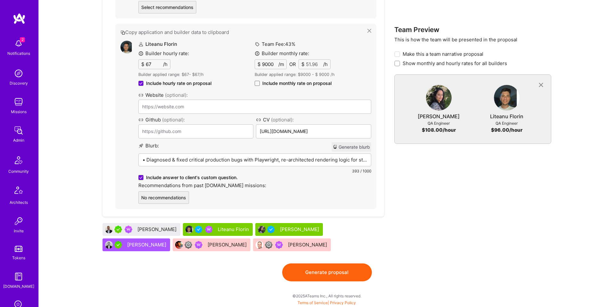
click at [211, 163] on div "Liteanu Florin Builder hourly rate: $ 67 /h Builder applied range: $ 67 - $ 67 …" at bounding box center [254, 122] width 233 height 163
click at [211, 163] on div "• Diagnosed & fixed critical production bugs with Playwright, re-architected re…" at bounding box center [255, 179] width 232 height 51
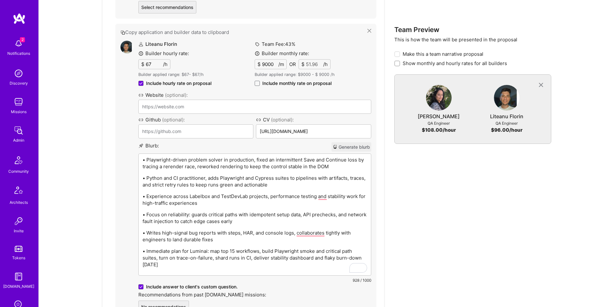
click at [177, 260] on p "• Immediate plan for Luminai: map top 15 workflows, build Playwright smoke and …" at bounding box center [255, 258] width 225 height 20
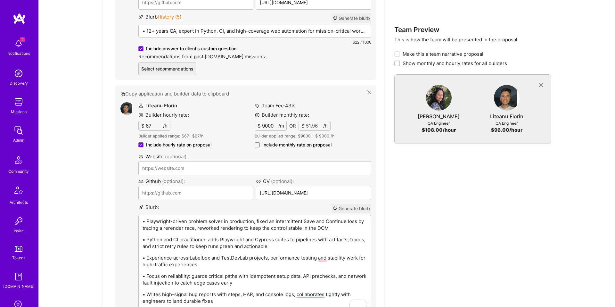
scroll to position [441, 0]
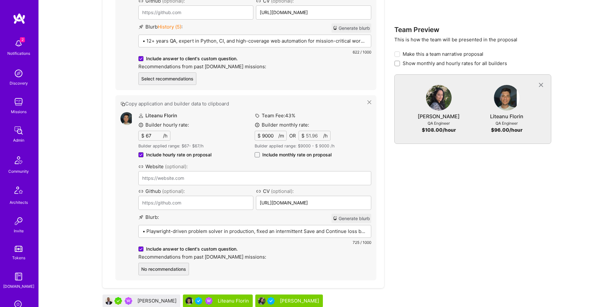
click at [207, 43] on div "• 12+ years QA, expert in Python, CI, and high-coverage web automation for miss…" at bounding box center [255, 66] width 232 height 63
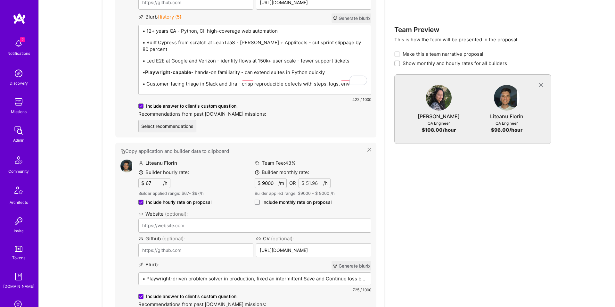
scroll to position [451, 0]
click at [186, 70] on strong "Playwright-capable" at bounding box center [168, 73] width 46 height 6
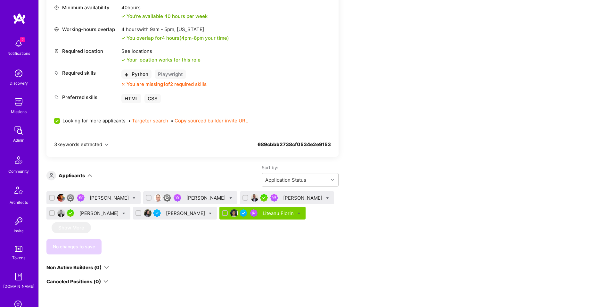
scroll to position [253, 0]
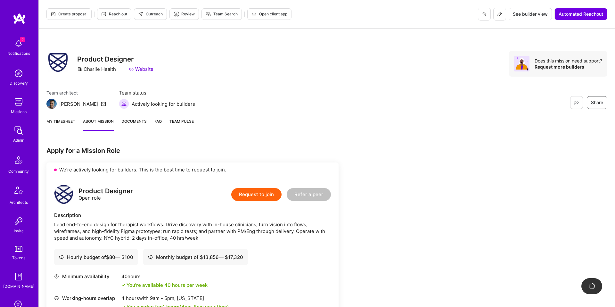
scroll to position [273, 0]
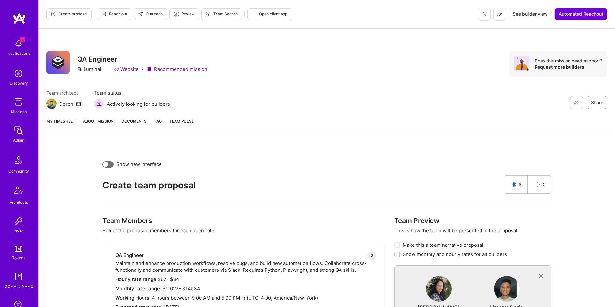
scroll to position [451, 0]
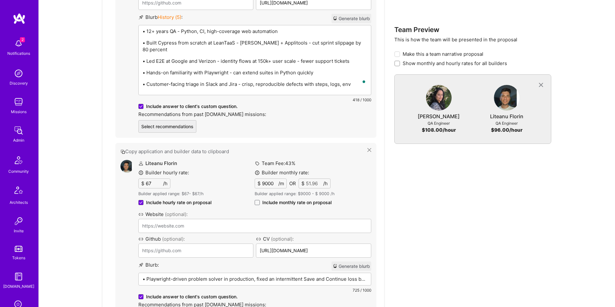
click at [351, 81] on p "• Customer-facing triage in Slack and Jira - crisp, reproducible defects with s…" at bounding box center [255, 84] width 225 height 7
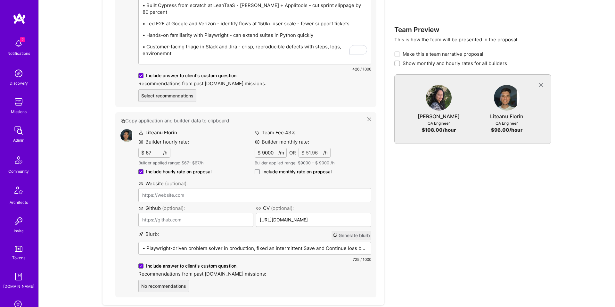
scroll to position [434, 0]
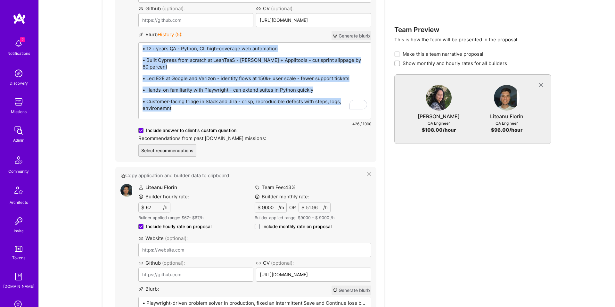
copy div "• 12+ years QA - Python, CI, high-coverage web automation • Built Cypress from …"
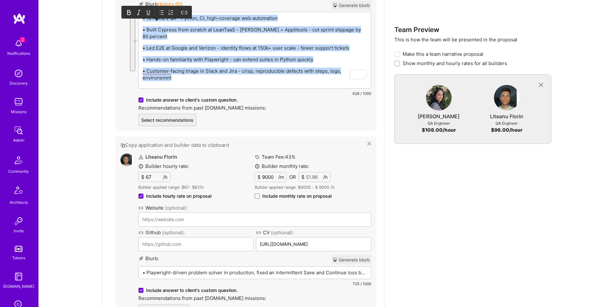
scroll to position [471, 0]
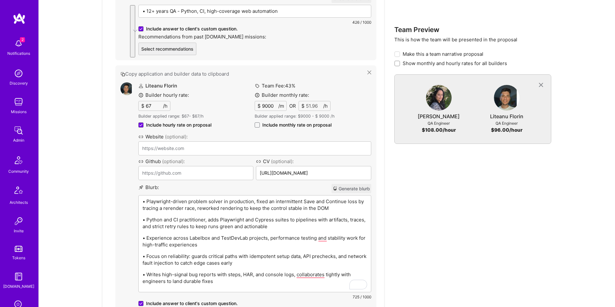
click at [217, 262] on div "• Playwright-driven problem solver in production, fixed an intermittent Save an…" at bounding box center [255, 243] width 232 height 96
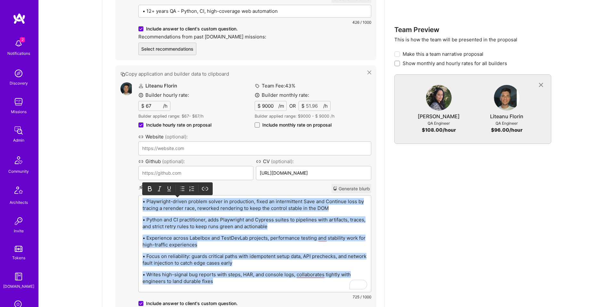
copy div "• Playwright-driven problem solver in production, fixed an intermittent Save an…"
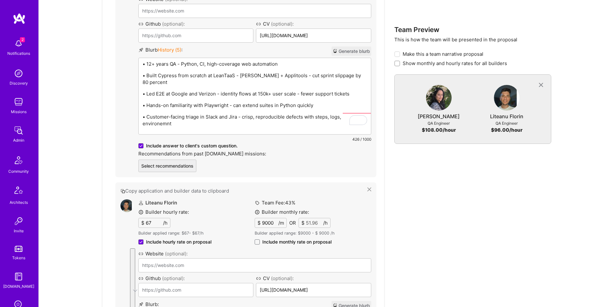
scroll to position [476, 0]
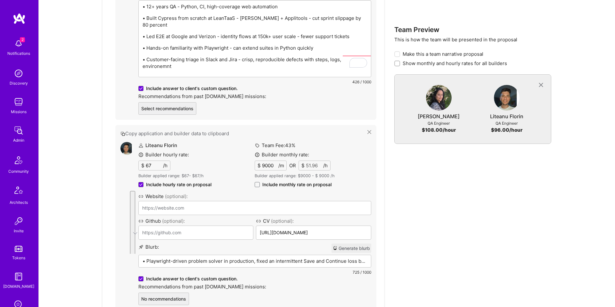
click at [280, 66] on div "• 12+ years QA - Python, CI, high-coverage web automation • Built Cypress from …" at bounding box center [255, 39] width 232 height 76
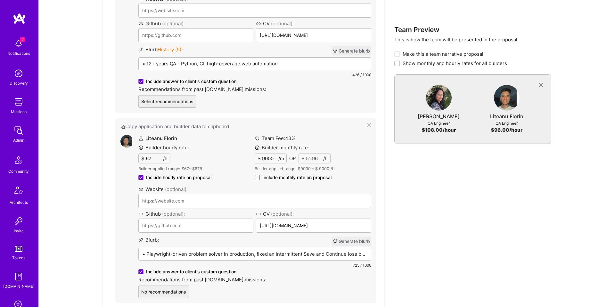
scroll to position [417, 0]
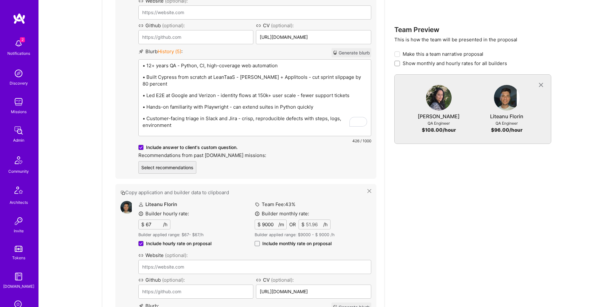
click at [262, 63] on p "• 12+ years QA - Python, CI, high-coverage web automation" at bounding box center [255, 65] width 225 height 7
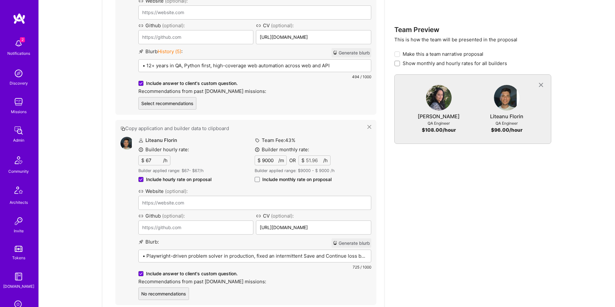
scroll to position [437, 0]
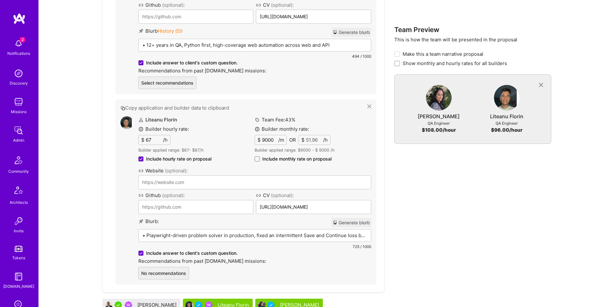
click at [174, 232] on div "Liteanu Florin Builder hourly rate: $ 67 /h Builder applied range: $ 67 - $ 67 …" at bounding box center [254, 197] width 233 height 163
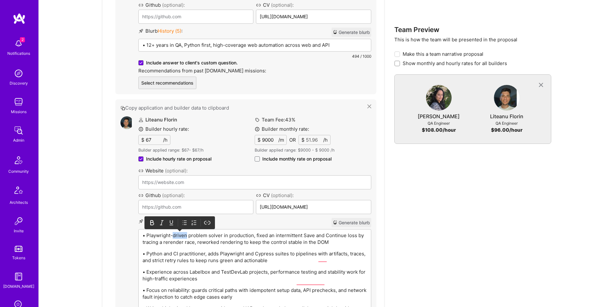
click at [174, 232] on p "• Playwright-driven problem solver in production, fixed an intermittent Save an…" at bounding box center [255, 238] width 225 height 13
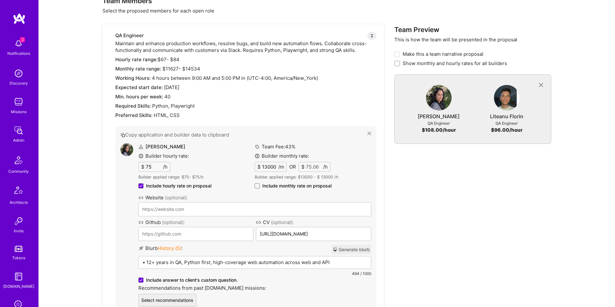
scroll to position [219, 0]
click at [293, 188] on span "Include monthly rate on proposal" at bounding box center [296, 187] width 69 height 6
click at [0, 0] on input "Include monthly rate on proposal" at bounding box center [0, 0] width 0 height 0
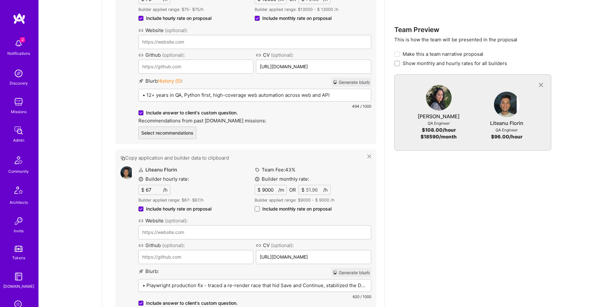
scroll to position [393, 0]
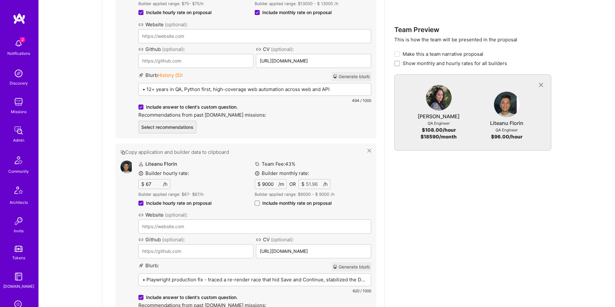
click at [295, 204] on span "Include monthly rate on proposal" at bounding box center [296, 203] width 69 height 6
click at [0, 0] on input "Include monthly rate on proposal" at bounding box center [0, 0] width 0 height 0
checkbox input "true"
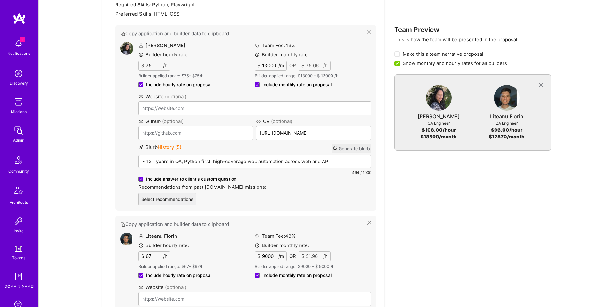
scroll to position [313, 0]
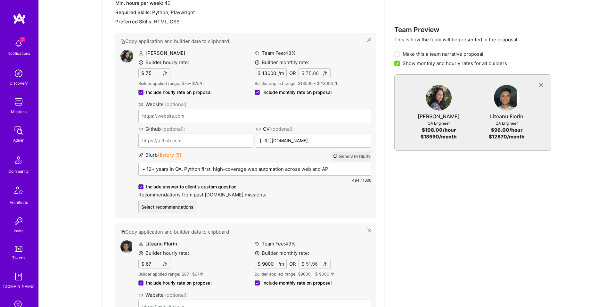
click at [157, 73] on input "75" at bounding box center [154, 73] width 19 height 9
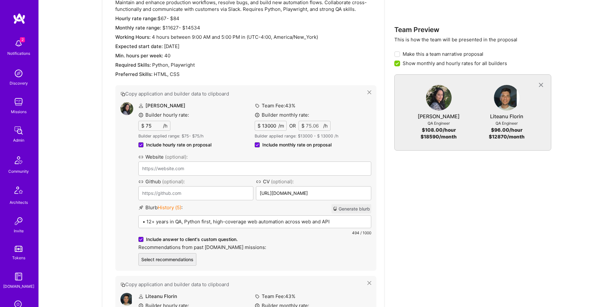
scroll to position [260, 0]
type input "84"
click at [405, 181] on div "Team Preview This is how the team will be presented in the proposal Make this a…" at bounding box center [472, 237] width 157 height 560
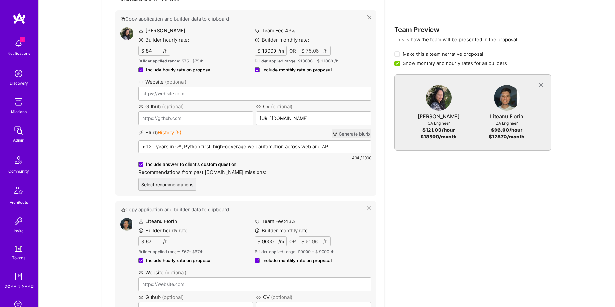
scroll to position [335, 0]
click at [157, 244] on input "67" at bounding box center [154, 241] width 19 height 9
type input "70"
click at [407, 218] on div "Team Preview This is how the team will be presented in the proposal Make this a…" at bounding box center [472, 161] width 157 height 560
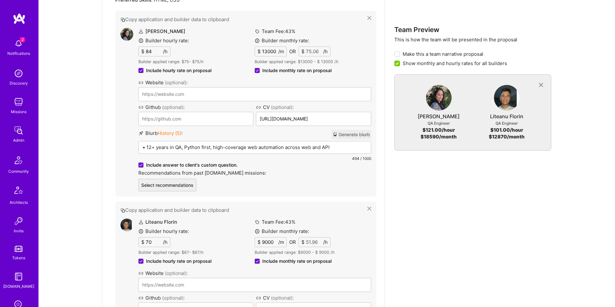
click at [266, 243] on input "9000" at bounding box center [270, 241] width 18 height 9
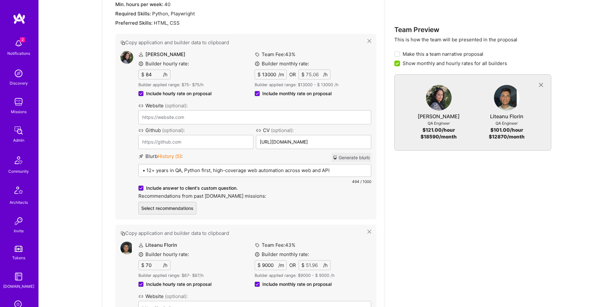
scroll to position [315, 0]
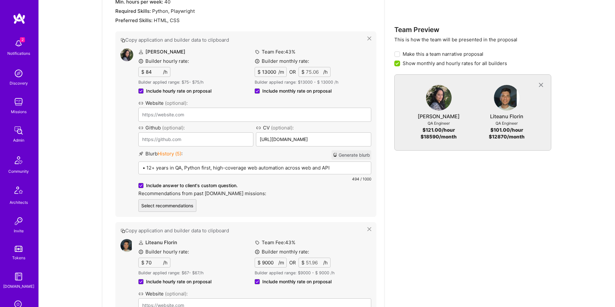
type input "0"
type input "1"
type input "0.01"
type input "10"
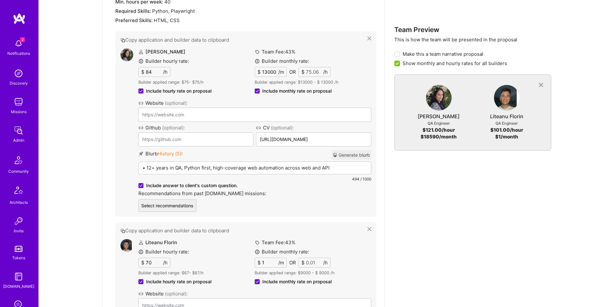
type input "0.06"
type input "100"
type input "0.58"
type input "1000"
type input "5.77"
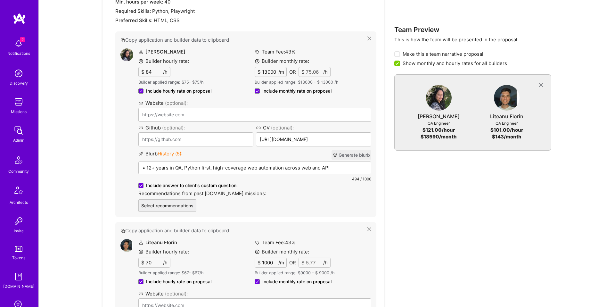
type input "10000"
type input "57.74"
click at [405, 217] on div "Team Preview This is how the team will be presented in the proposal Make this a…" at bounding box center [472, 182] width 157 height 560
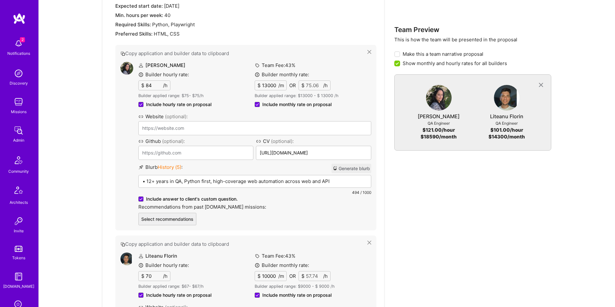
scroll to position [308, 0]
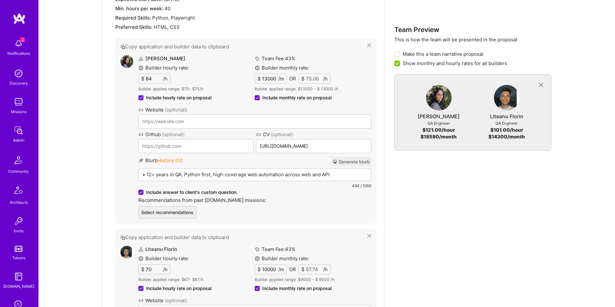
click at [266, 272] on input "10000" at bounding box center [270, 269] width 18 height 9
type input "1000"
type input "5.77"
type input "11000"
type input "63.51"
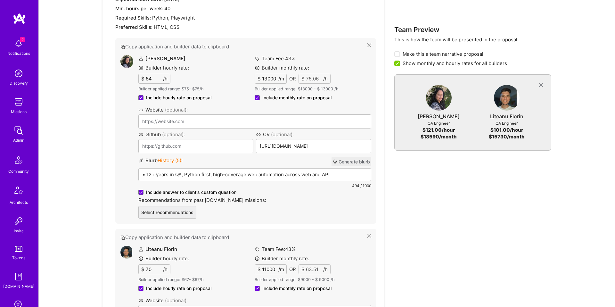
click at [396, 252] on div "Team Preview This is how the team will be presented in the proposal Make this a…" at bounding box center [472, 189] width 157 height 560
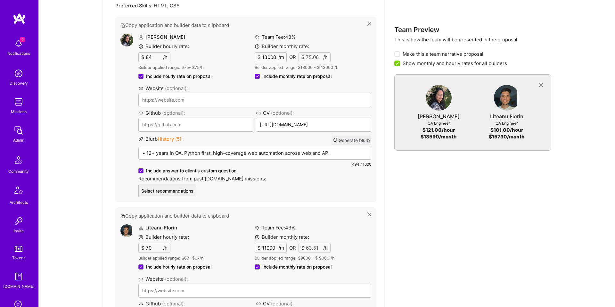
scroll to position [331, 0]
click at [265, 248] on input "11000" at bounding box center [270, 246] width 18 height 9
type input "1000"
type input "5.77"
type input "12000"
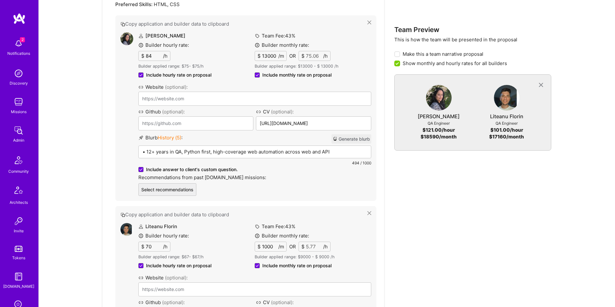
type input "69.28"
type input "1000"
type input "5.77"
type input "11000"
type input "63.51"
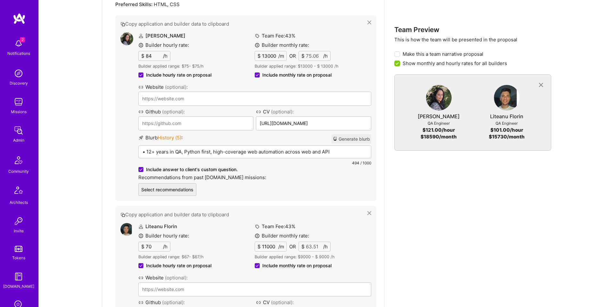
type input "11500"
type input "66.4"
type input "11500"
click at [150, 244] on input "70" at bounding box center [154, 246] width 19 height 9
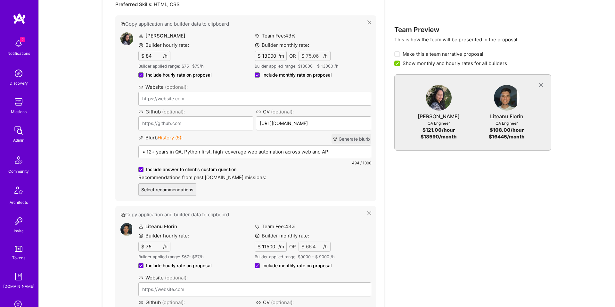
type input "75"
click at [428, 220] on div "Team Preview This is how the team will be presented in the proposal Make this a…" at bounding box center [472, 166] width 157 height 560
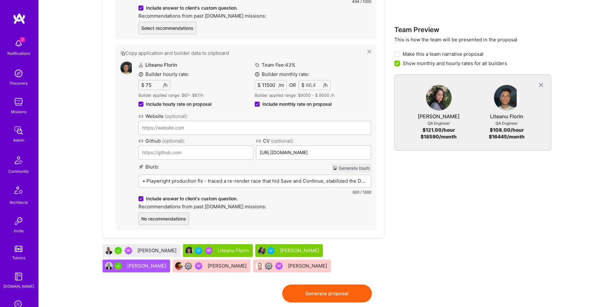
scroll to position [493, 0]
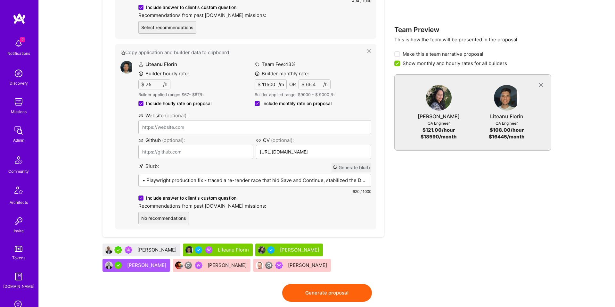
click at [300, 183] on p "• Playwright production fix - traced a re-render race that hid Save and Continu…" at bounding box center [255, 180] width 225 height 7
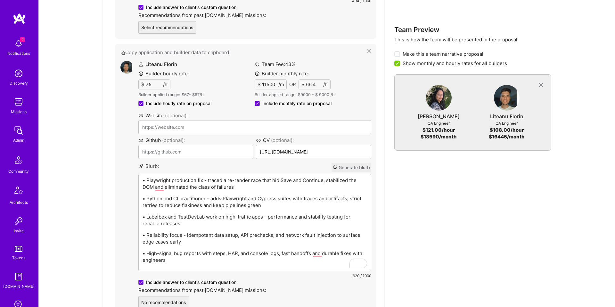
click at [200, 197] on p "• Python and CI practitioner - adds Playwright and Cypress suites with traces a…" at bounding box center [255, 201] width 225 height 13
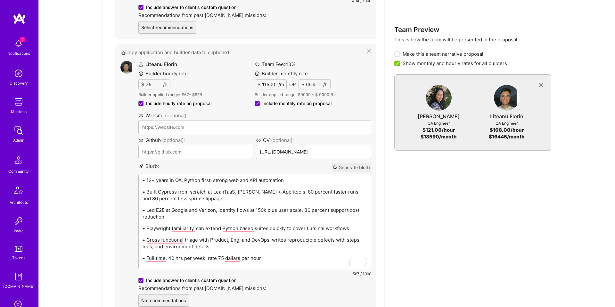
click at [183, 180] on p "• 12+ years in QA, Python first, strong web and API automation" at bounding box center [255, 180] width 225 height 7
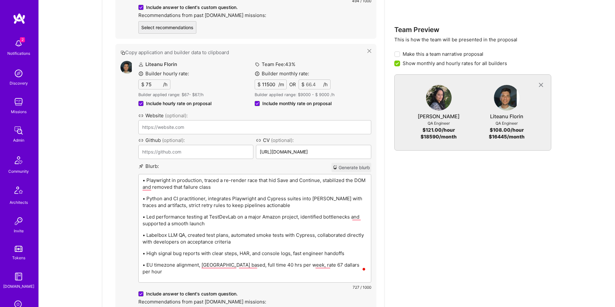
click at [161, 182] on p "• Playwright in production, traced a re-render race that hid Save and Continue,…" at bounding box center [255, 183] width 225 height 13
click at [173, 265] on p "• EU timezone alignment, Romania based, full time 40 hrs per week, rate 67 dall…" at bounding box center [255, 267] width 225 height 13
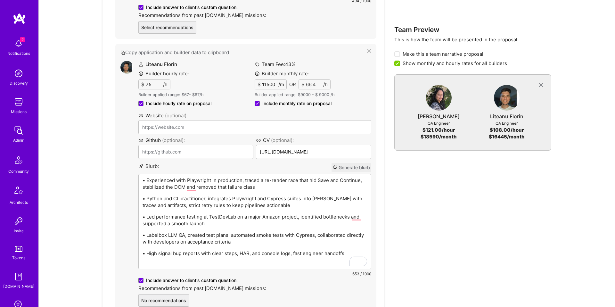
click at [166, 266] on div "• Experienced with Playwright in production, traced a re-render race that hid S…" at bounding box center [255, 221] width 232 height 95
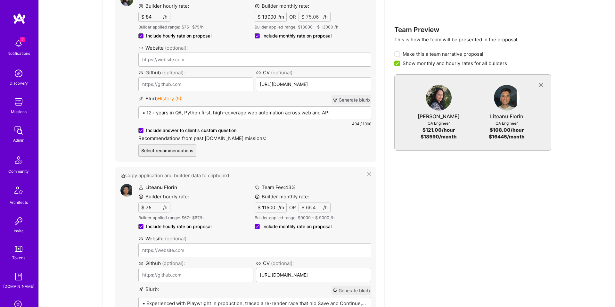
scroll to position [369, 0]
click at [245, 113] on div "• 12+ years in QA, Python first, high-coverage web automation across web and AP…" at bounding box center [255, 138] width 232 height 63
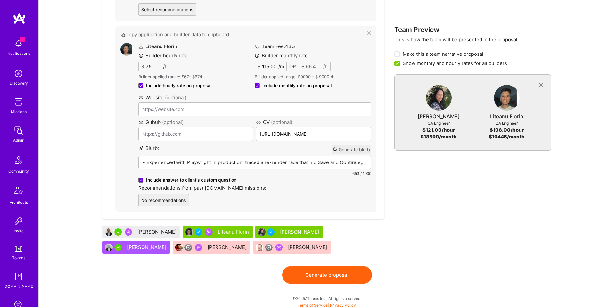
scroll to position [512, 0]
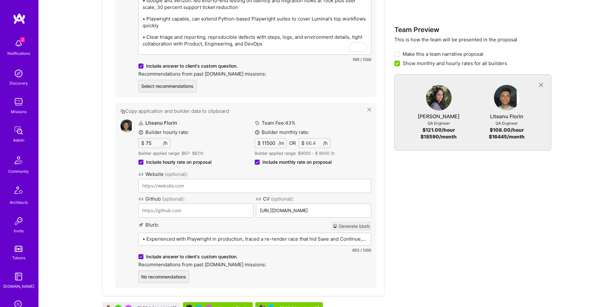
click at [180, 241] on div "• Experienced with Playwright in production, traced a re-render race that hid S…" at bounding box center [255, 267] width 232 height 68
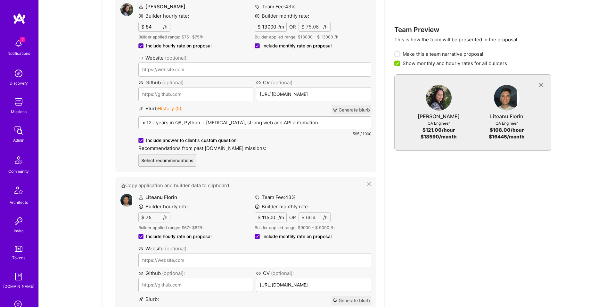
scroll to position [357, 0]
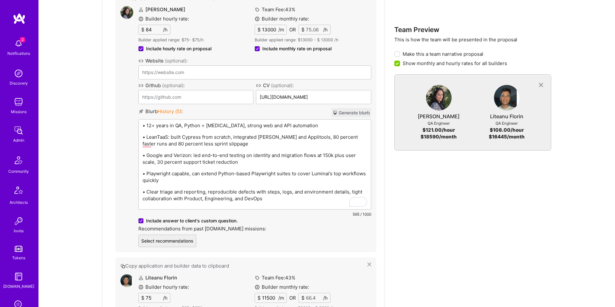
click at [205, 125] on p "• 12+ years in QA, Python + PyTest, strong web and API automation" at bounding box center [255, 125] width 225 height 7
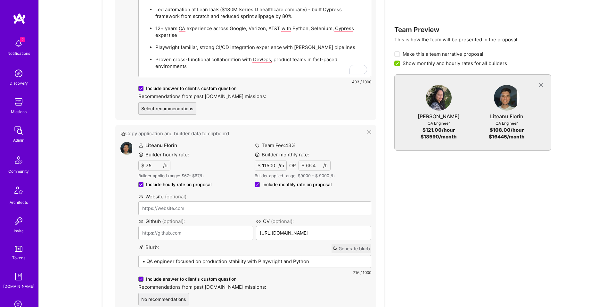
scroll to position [492, 0]
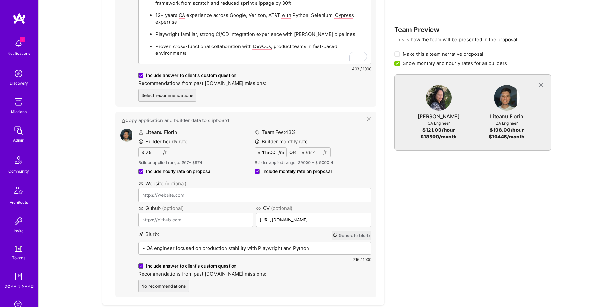
click at [201, 252] on div "• QA engineer focused on production stability with Playwright and Python • Reso…" at bounding box center [255, 273] width 232 height 63
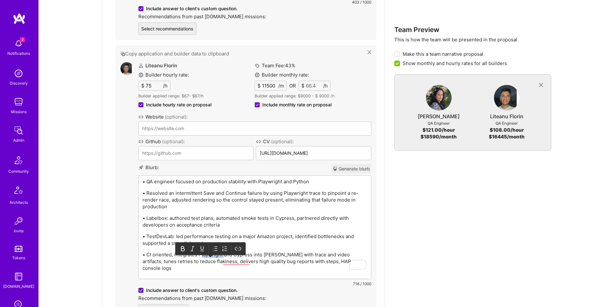
click at [201, 252] on p "• CI oriented, integrates Playwright and Cypress into Jenkins with trace and vi…" at bounding box center [255, 261] width 225 height 20
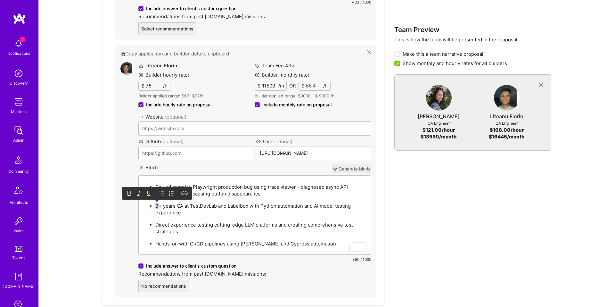
click at [156, 208] on p "3+ years QA at TestDevLab and Labelbox with Python automation and AI model test…" at bounding box center [261, 209] width 212 height 13
click at [210, 212] on p "6+ years QA at TestDevLab and Labelbox with Python automation and AI model test…" at bounding box center [261, 209] width 212 height 13
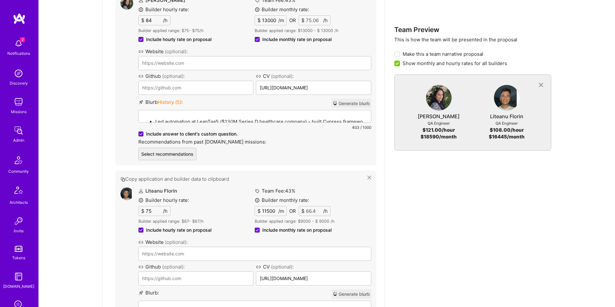
scroll to position [358, 0]
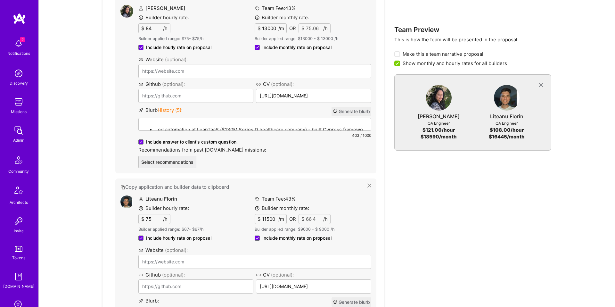
click at [260, 126] on p "Led automation at LeanTaaS ($130M Series D healthcare company) - built Cypress …" at bounding box center [261, 129] width 212 height 7
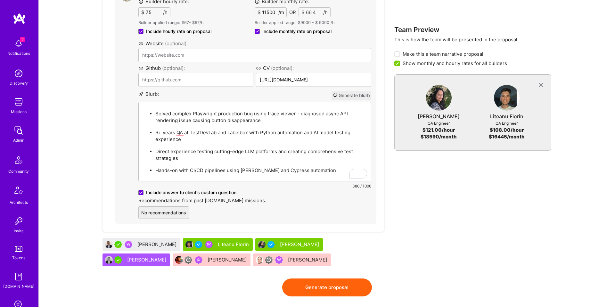
scroll to position [492, 0]
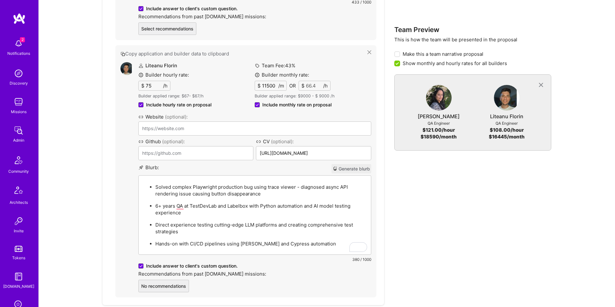
click at [200, 176] on div "Solved complex Playwright production bug using trace viewer - diagnosed async A…" at bounding box center [255, 215] width 232 height 79
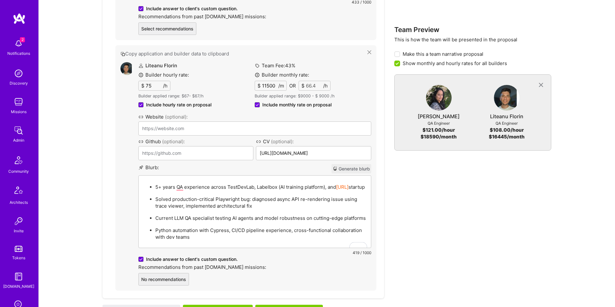
click at [163, 190] on p "5+ years QA experience across TestDevLab, Labelbox (AI training platform), and …" at bounding box center [261, 187] width 212 height 7
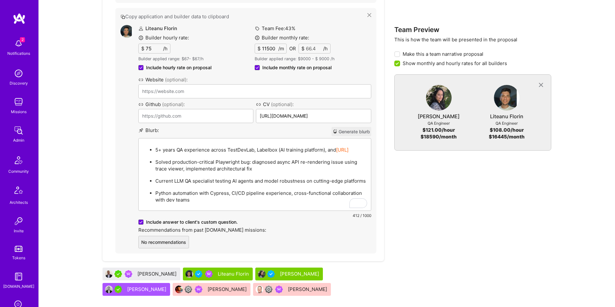
scroll to position [530, 0]
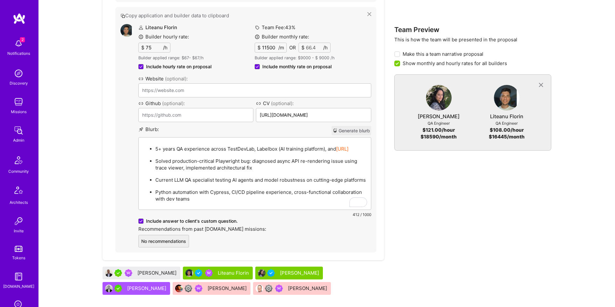
drag, startPoint x: 172, startPoint y: 179, endPoint x: 166, endPoint y: 179, distance: 6.1
click at [172, 179] on p "Current LLM QA specialist testing AI agents and model robustness on cutting-edg…" at bounding box center [261, 180] width 212 height 7
click at [163, 179] on p "Current LLM QA specialist testing AI agents and model robustness on cutting-edg…" at bounding box center [261, 180] width 212 height 7
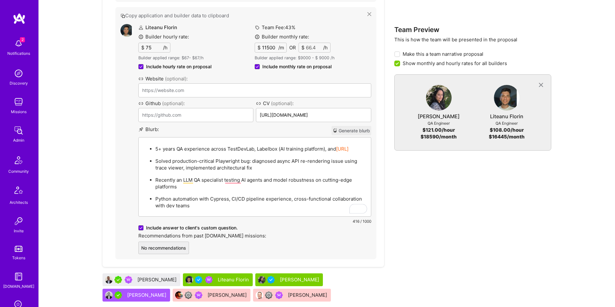
click at [295, 202] on p "Python automation with Cypress, CI/CD pipeline experience, cross-functional col…" at bounding box center [261, 201] width 212 height 13
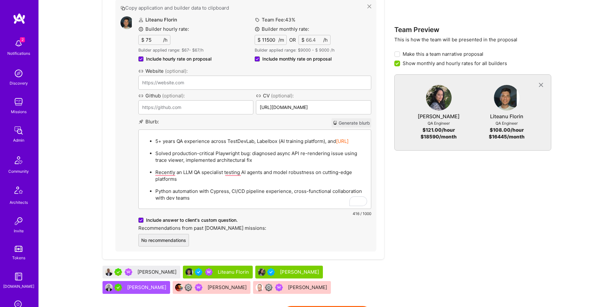
scroll to position [580, 0]
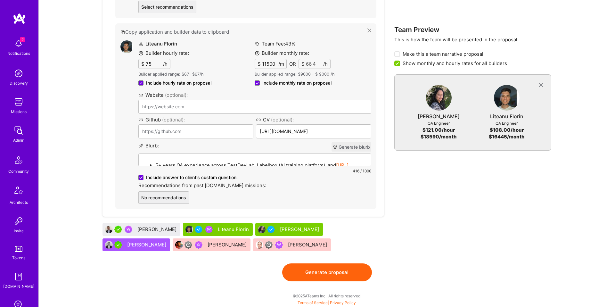
click at [332, 269] on button "Generate proposal" at bounding box center [327, 272] width 90 height 18
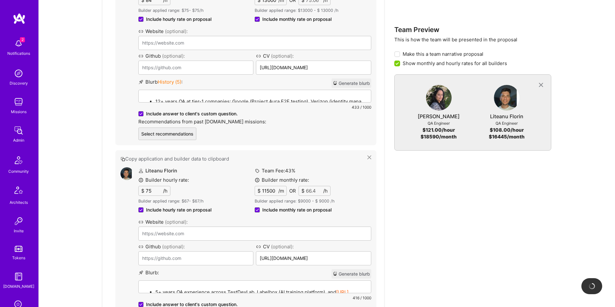
scroll to position [0, 0]
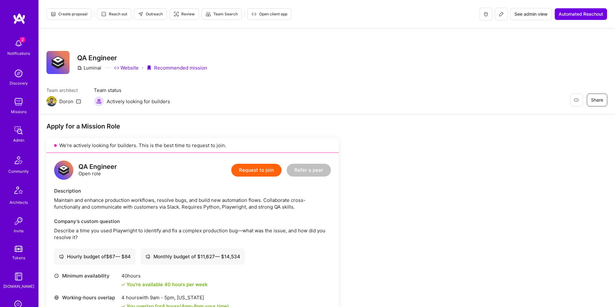
scroll to position [253, 0]
